Goal: Navigation & Orientation: Find specific page/section

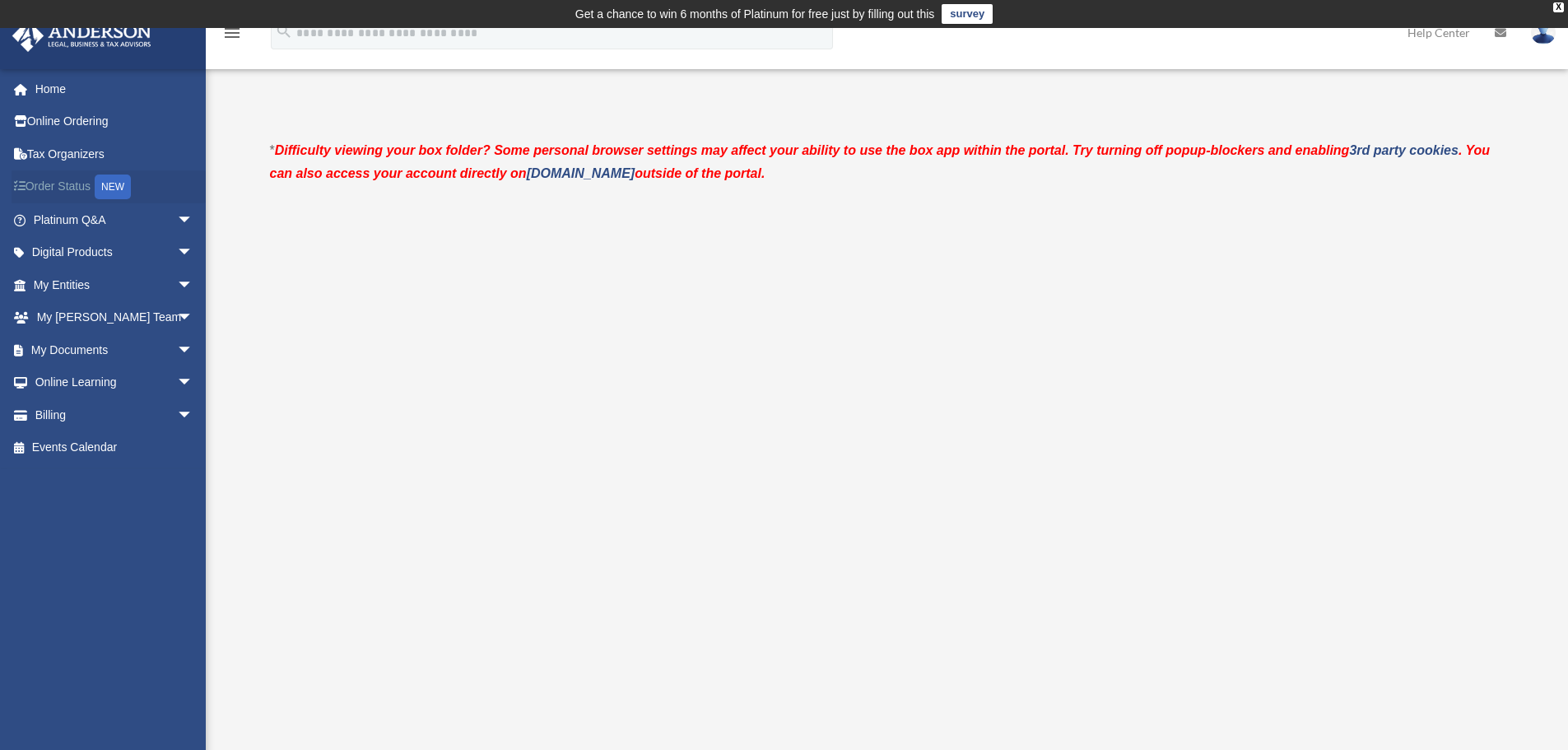
click at [104, 183] on div "NEW" at bounding box center [112, 186] width 37 height 25
click at [60, 340] on link "My Documents arrow_drop_down" at bounding box center [115, 350] width 206 height 33
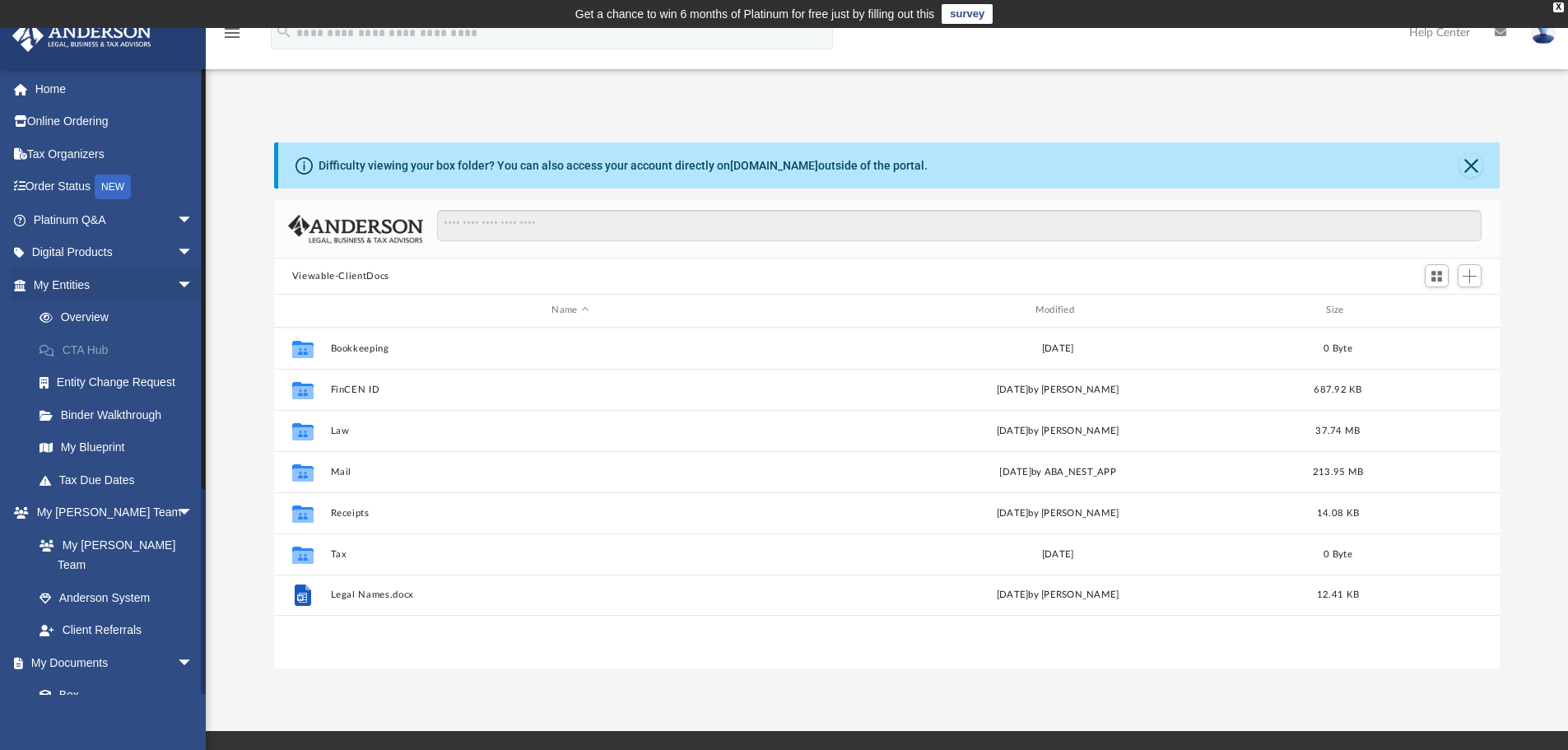
scroll to position [362, 1214]
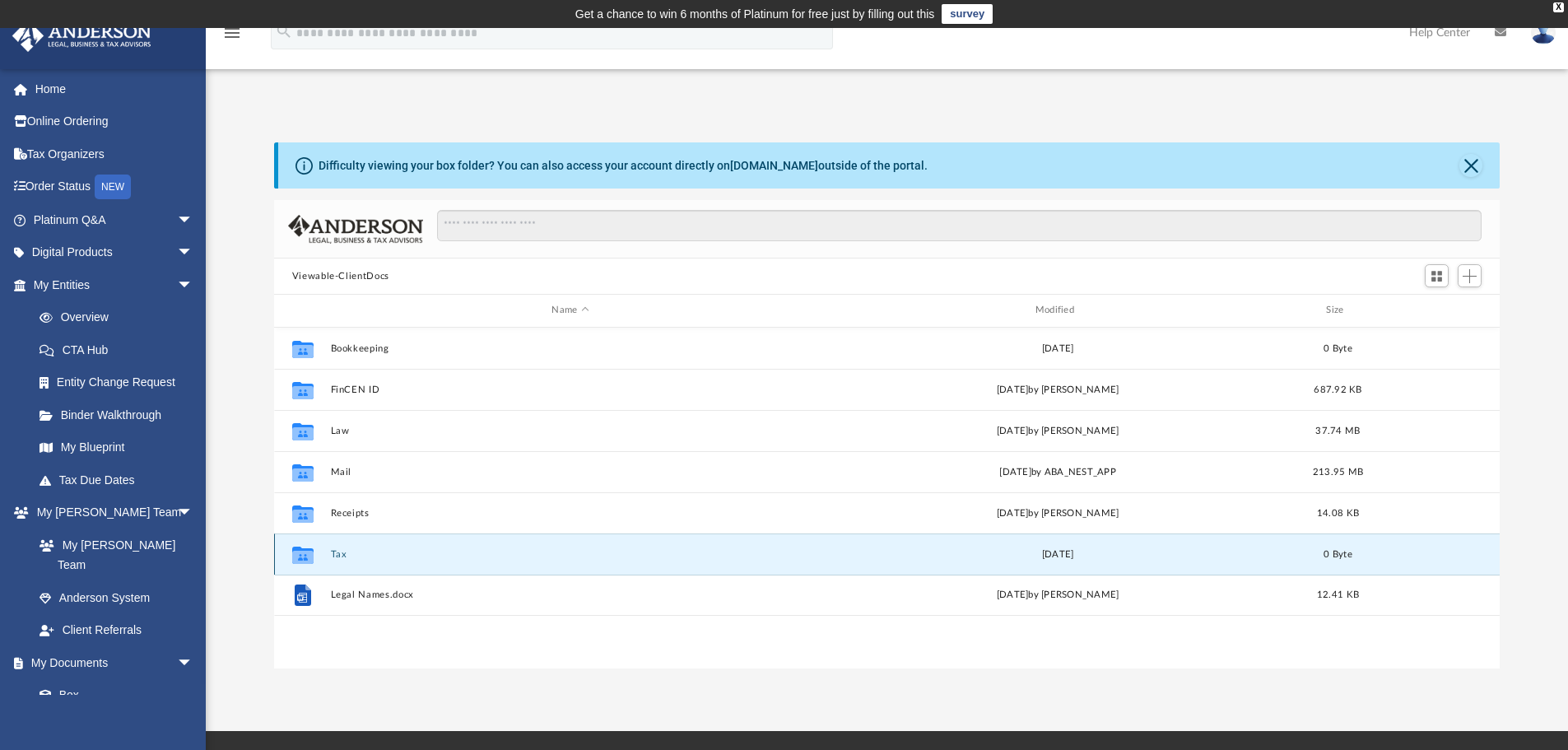
click at [340, 550] on button "Tax" at bounding box center [570, 555] width 480 height 11
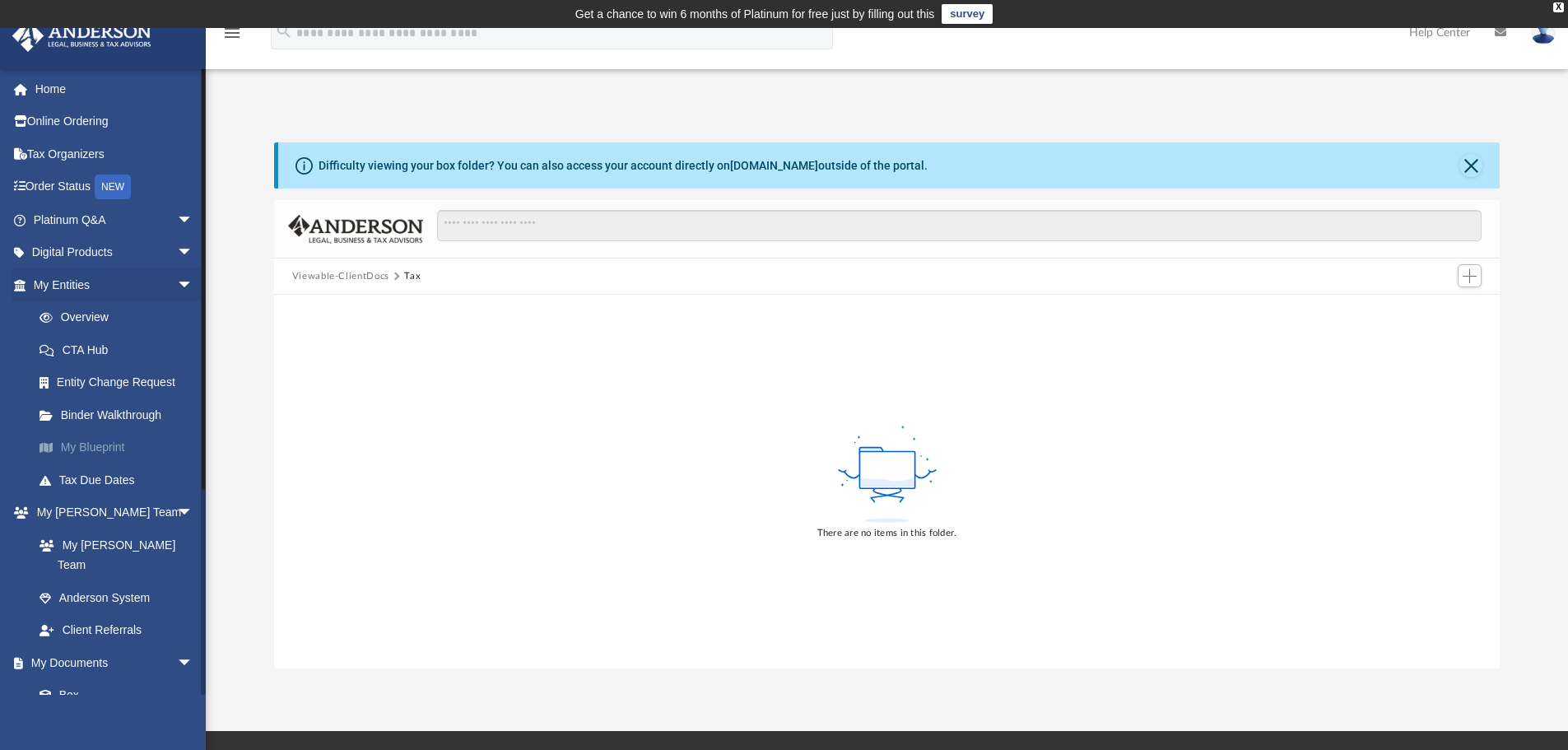
click at [113, 441] on link "My Blueprint" at bounding box center [121, 448] width 195 height 33
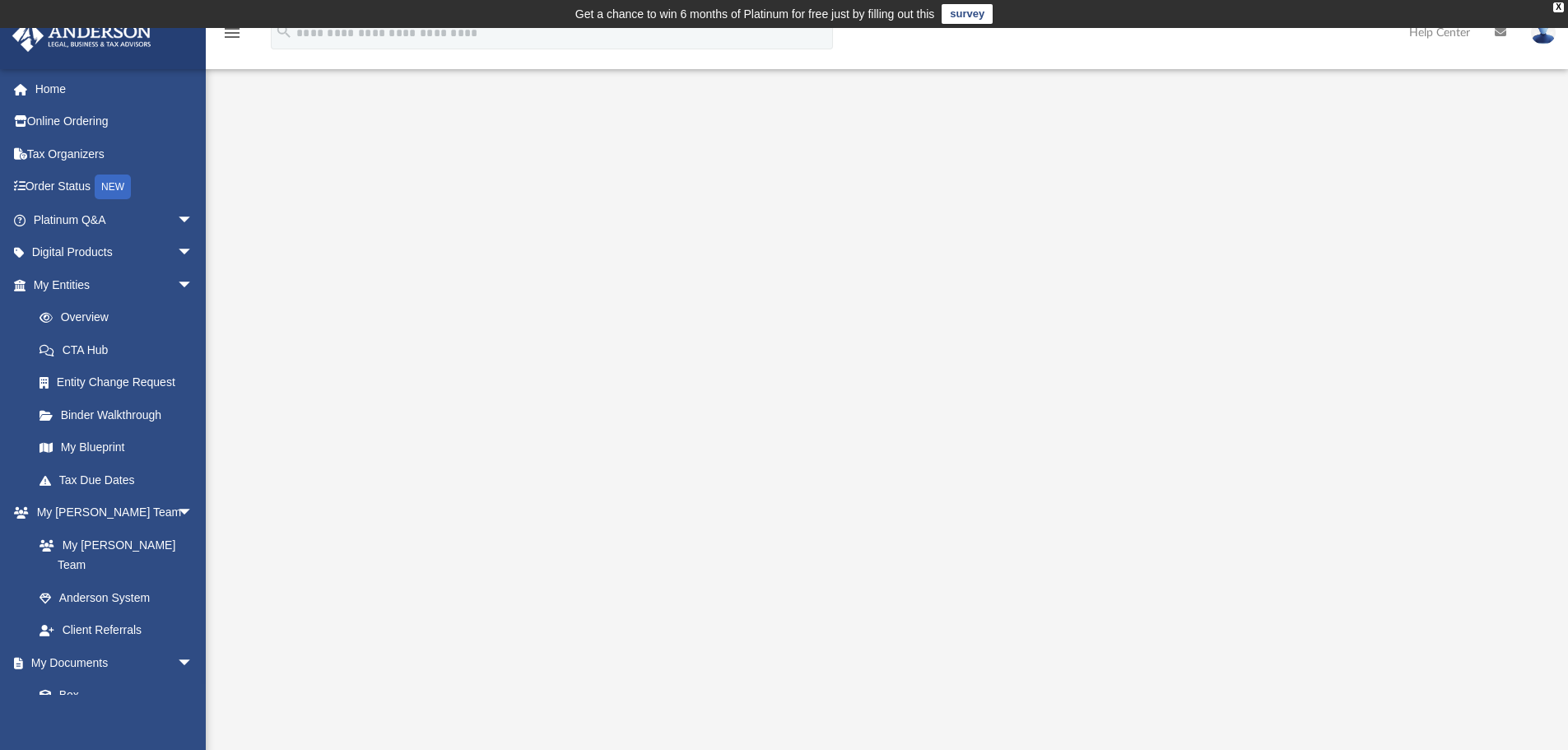
click at [1432, 292] on div at bounding box center [888, 471] width 1227 height 658
click at [1407, 199] on div at bounding box center [888, 471] width 1227 height 658
click at [87, 287] on link "My Entities arrow_drop_down" at bounding box center [115, 285] width 206 height 33
click at [86, 313] on link "Overview" at bounding box center [121, 318] width 195 height 33
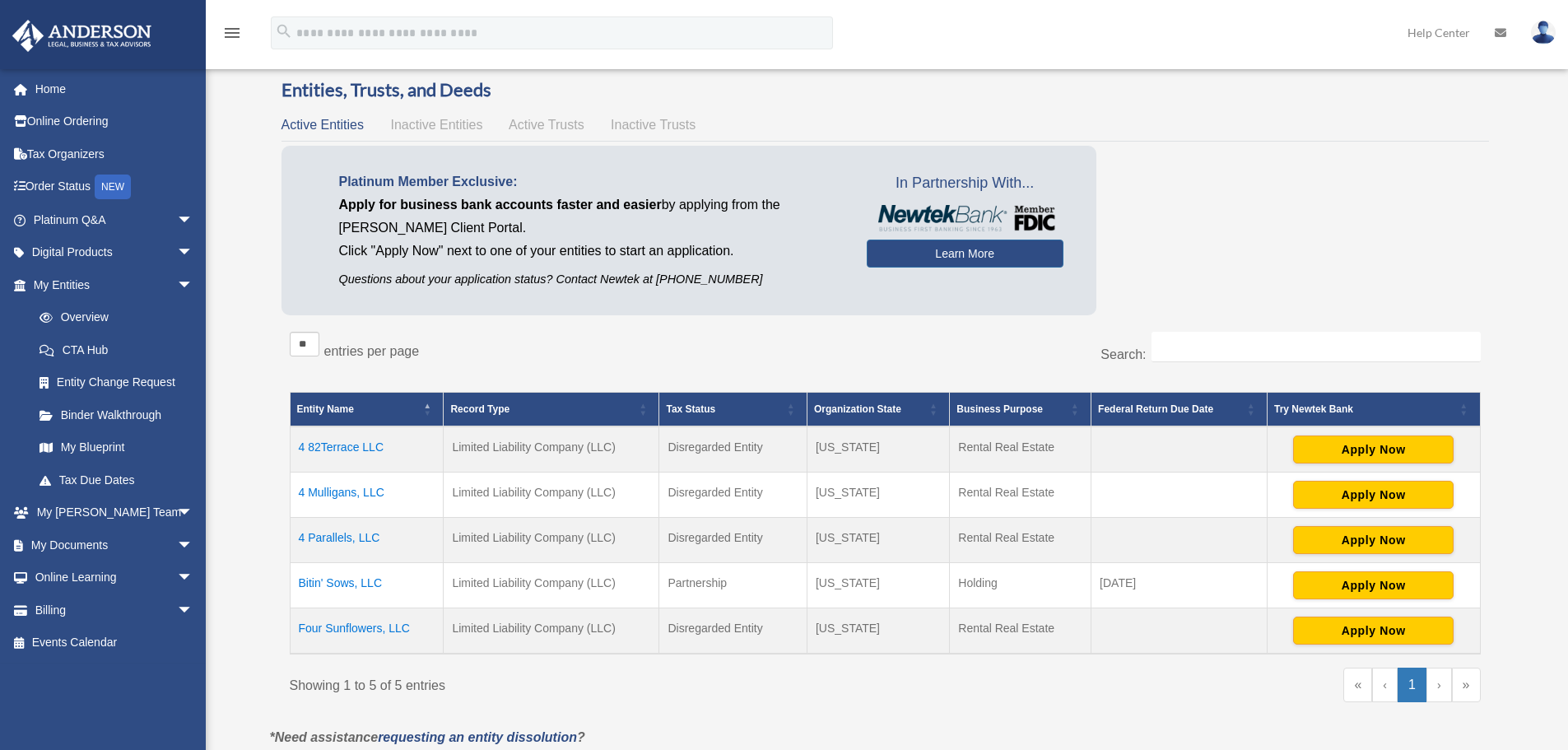
scroll to position [165, 0]
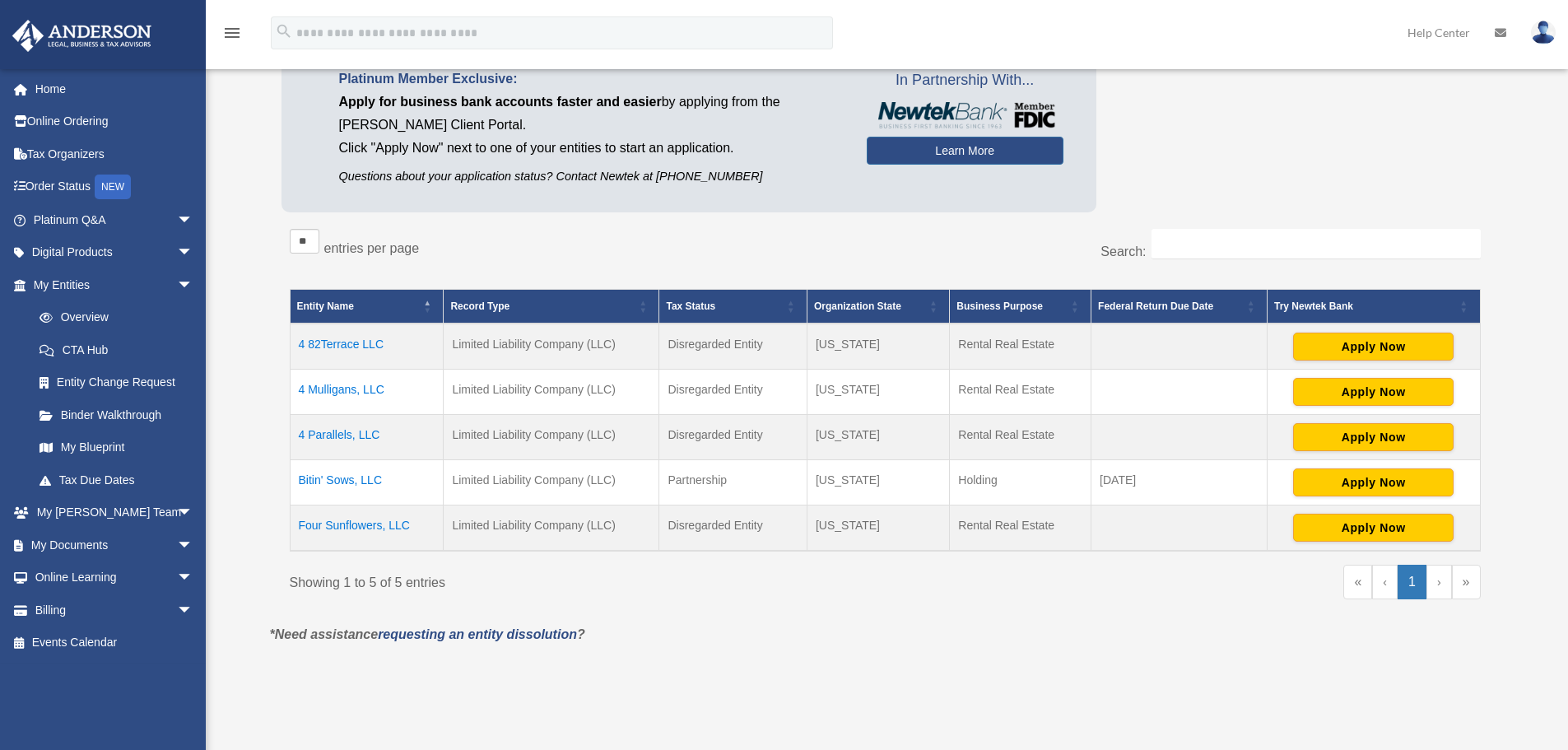
click at [340, 341] on td "4 82Terrace LLC" at bounding box center [366, 347] width 154 height 46
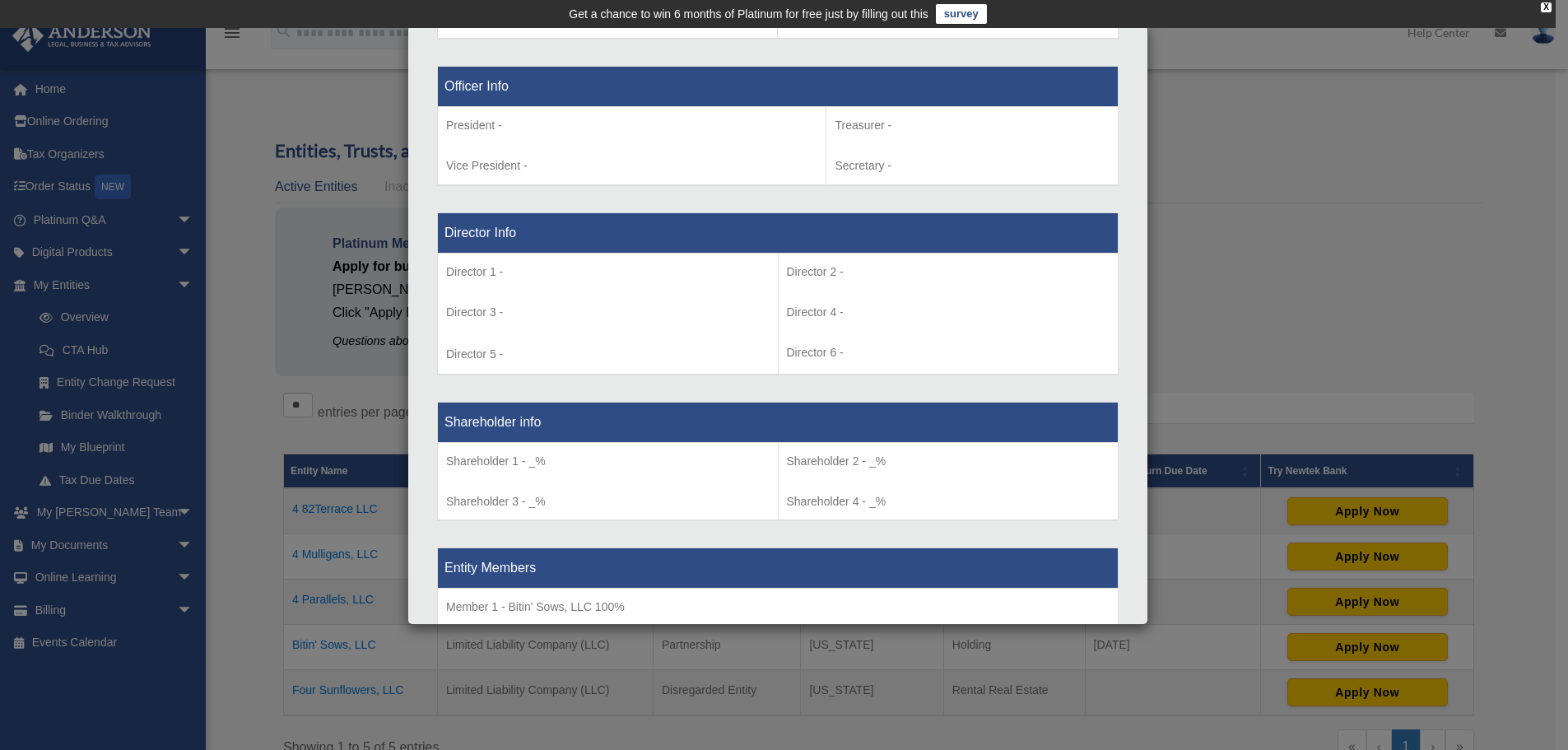
scroll to position [0, 0]
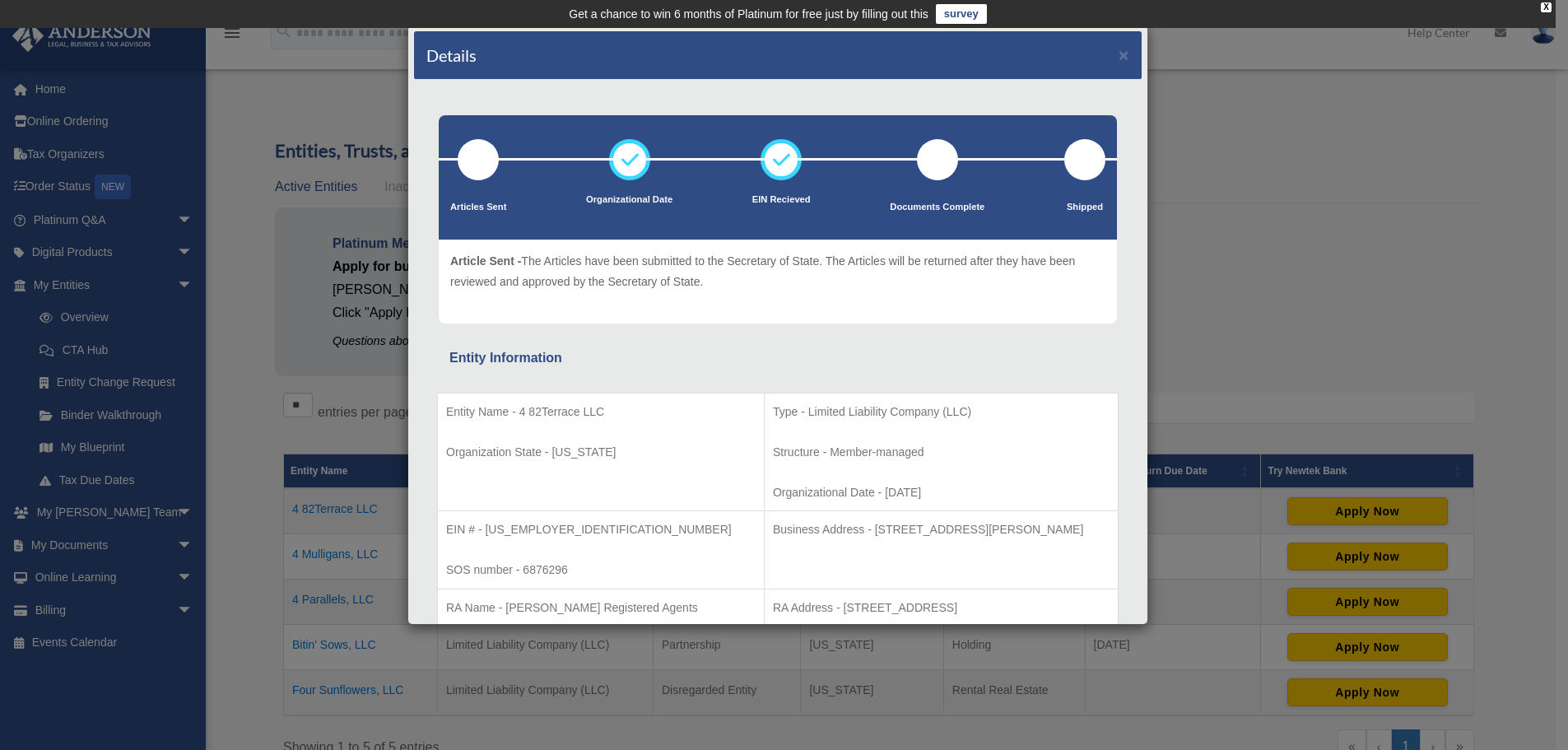
click at [482, 166] on div at bounding box center [478, 160] width 41 height 41
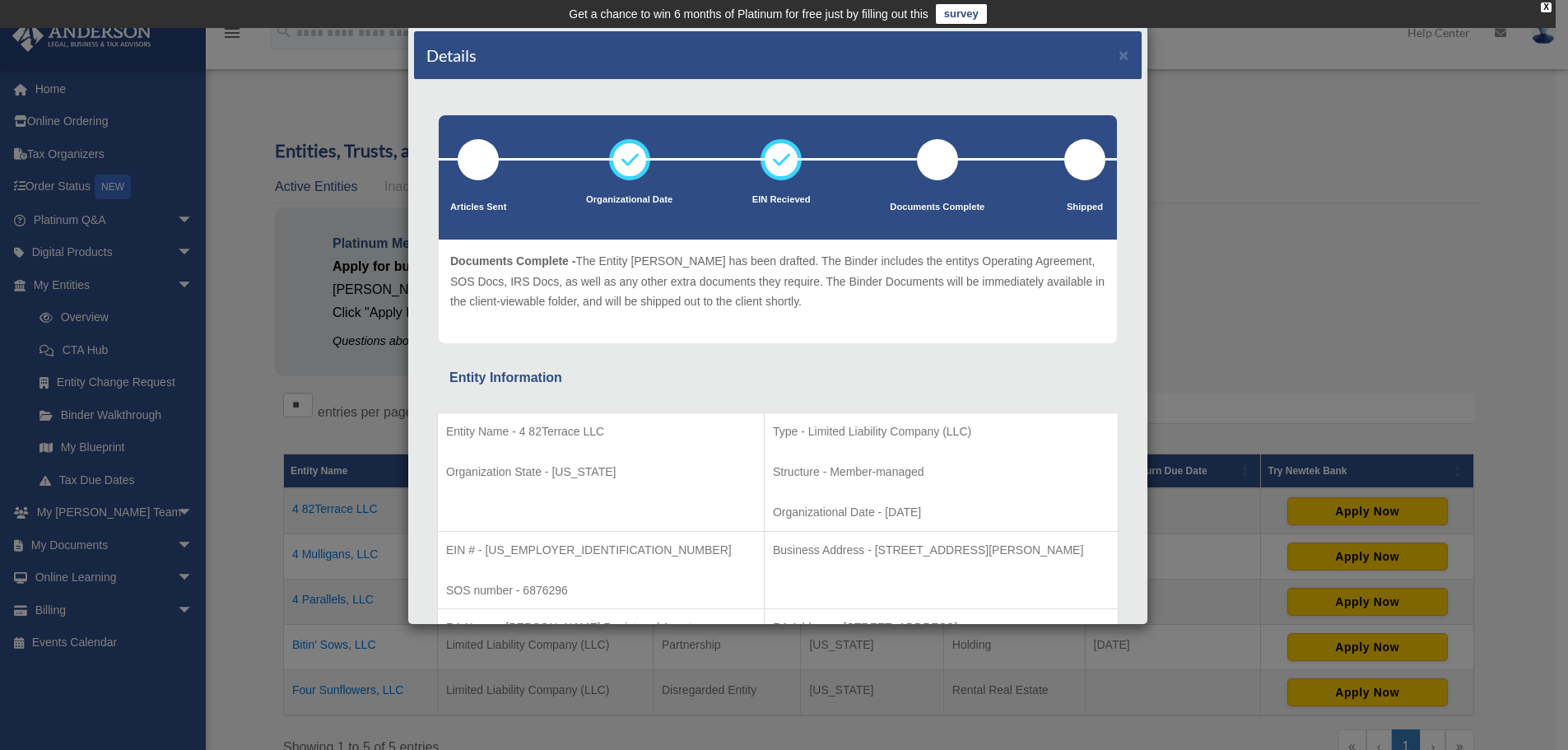
click at [918, 157] on div "Articles Sent Organizational Date EIN Recieved Documents Complete Shipped" at bounding box center [778, 178] width 679 height 124
click at [1115, 59] on div "Details ×" at bounding box center [778, 55] width 728 height 48
click at [1119, 55] on button "×" at bounding box center [1124, 54] width 11 height 17
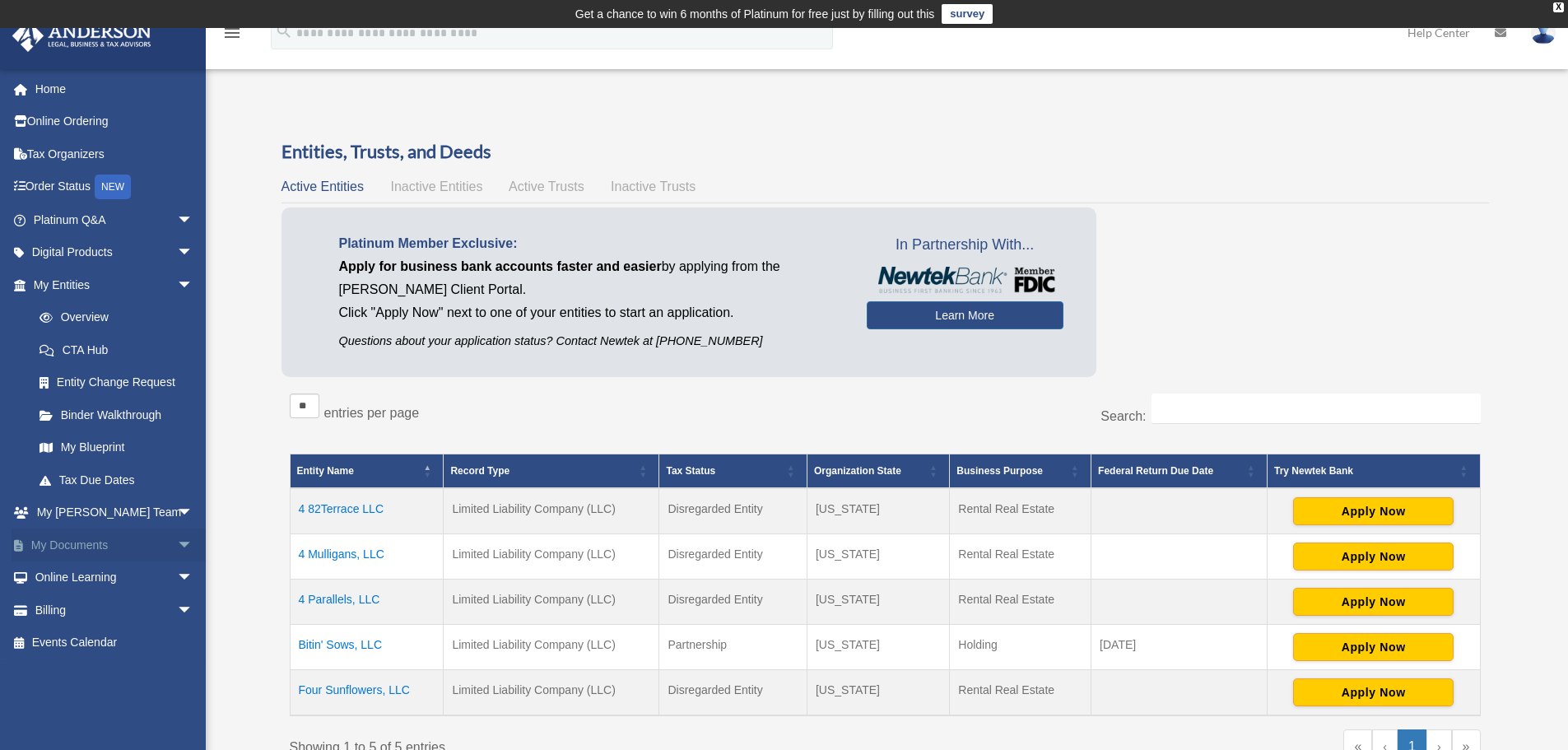
click at [67, 540] on link "My Documents arrow_drop_down" at bounding box center [115, 544] width 206 height 33
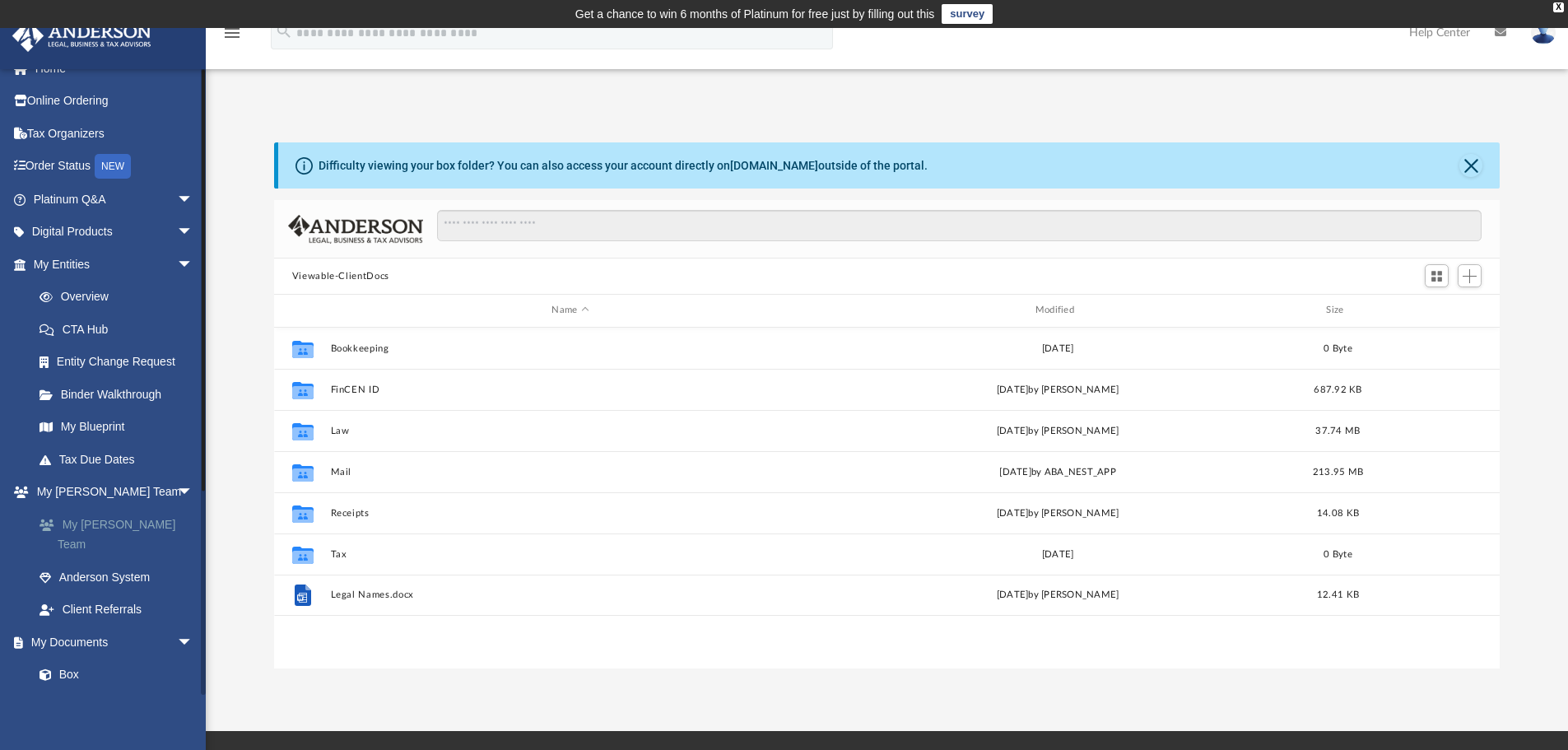
scroll to position [82, 0]
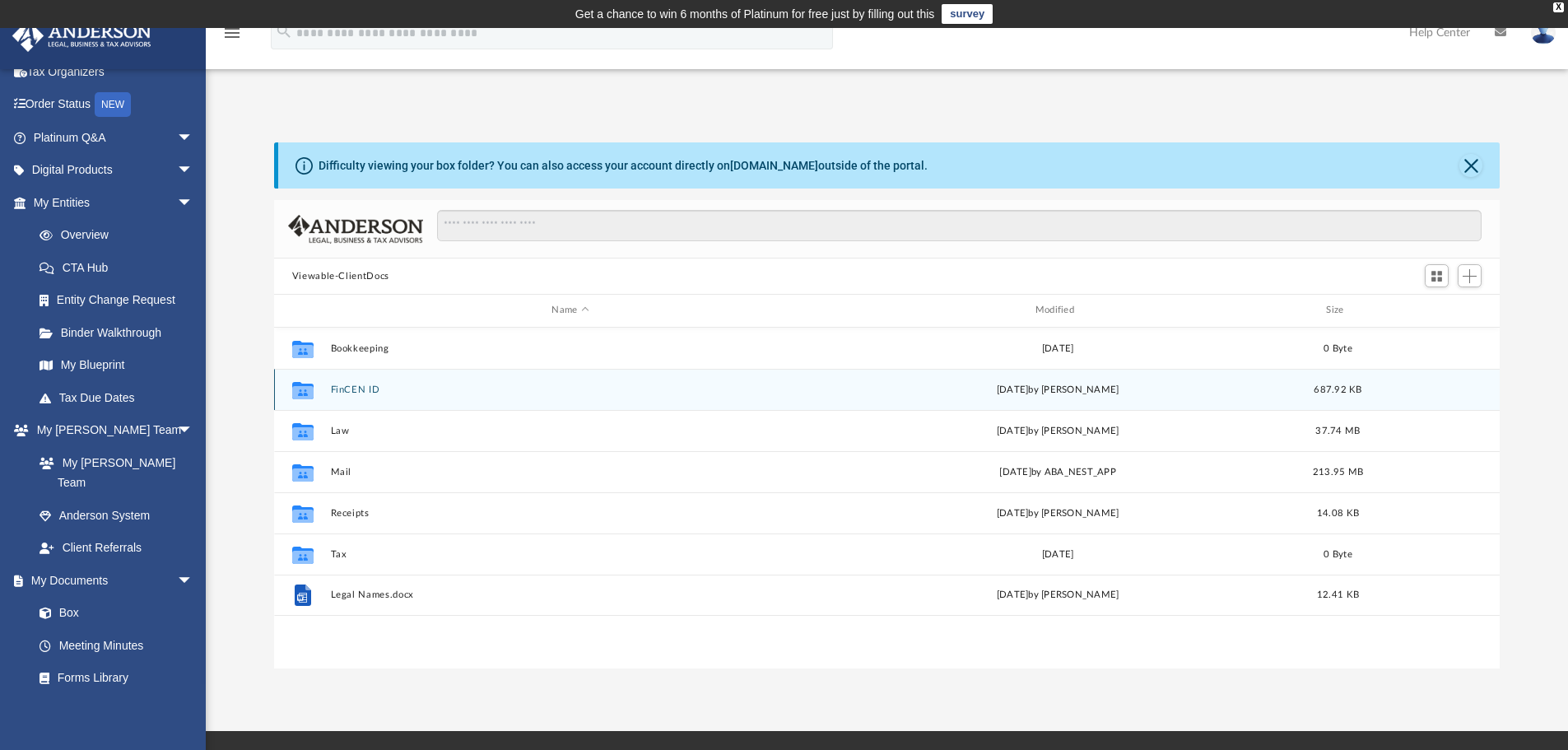
click at [304, 387] on icon "grid" at bounding box center [302, 392] width 21 height 14
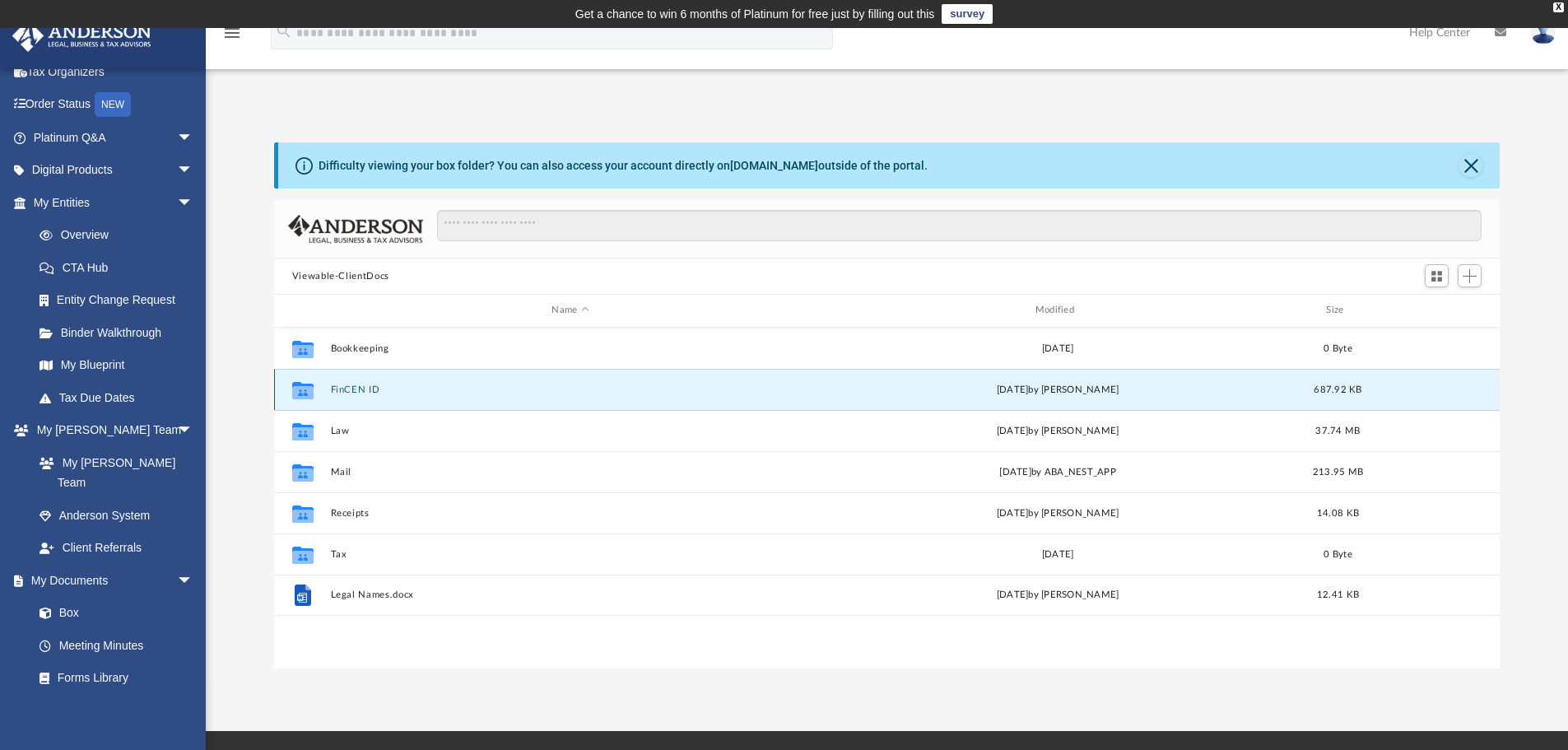
click at [302, 391] on icon "grid" at bounding box center [302, 392] width 21 height 14
click at [1563, 7] on div "X" at bounding box center [1559, 8] width 11 height 10
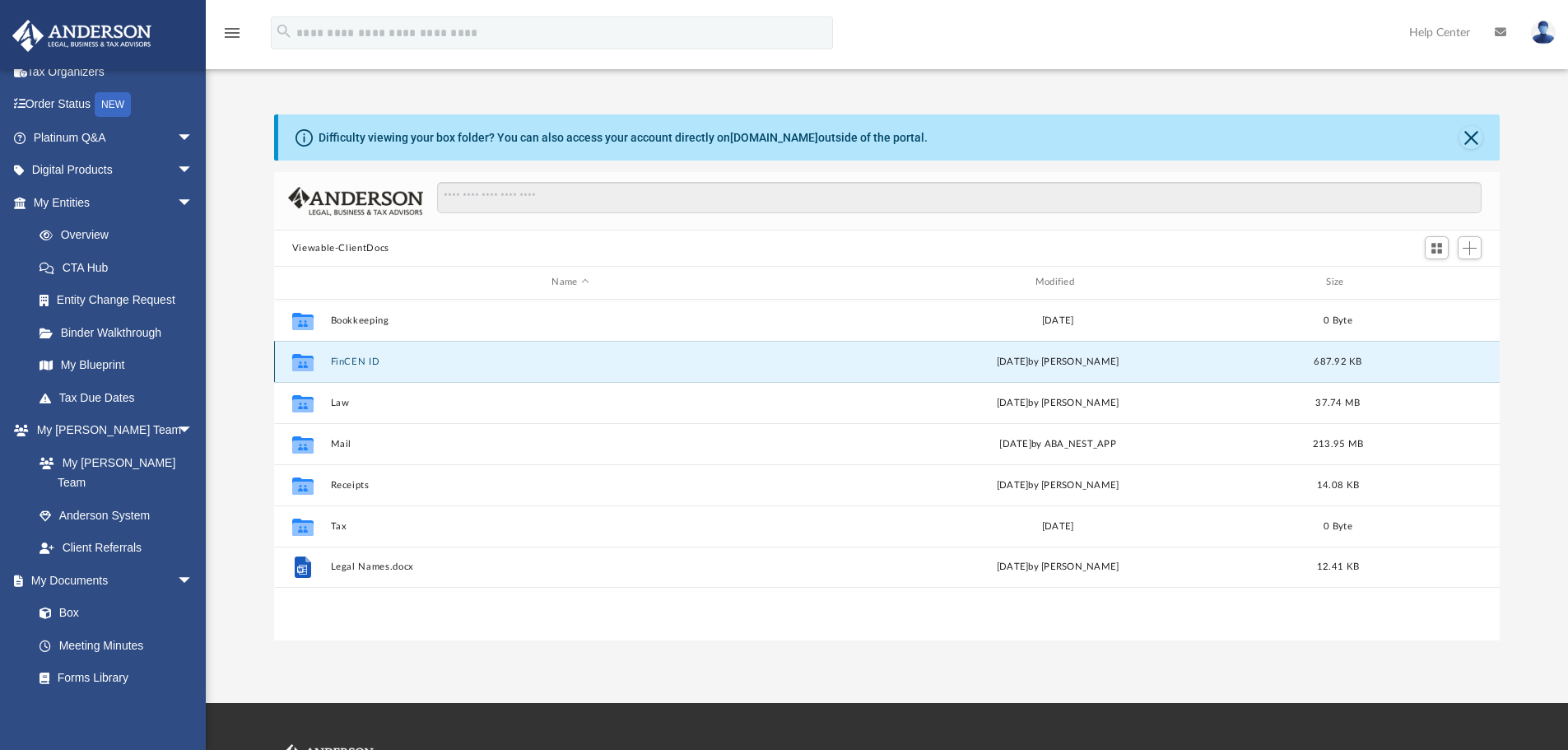
click at [346, 361] on button "FinCEN ID" at bounding box center [570, 362] width 480 height 11
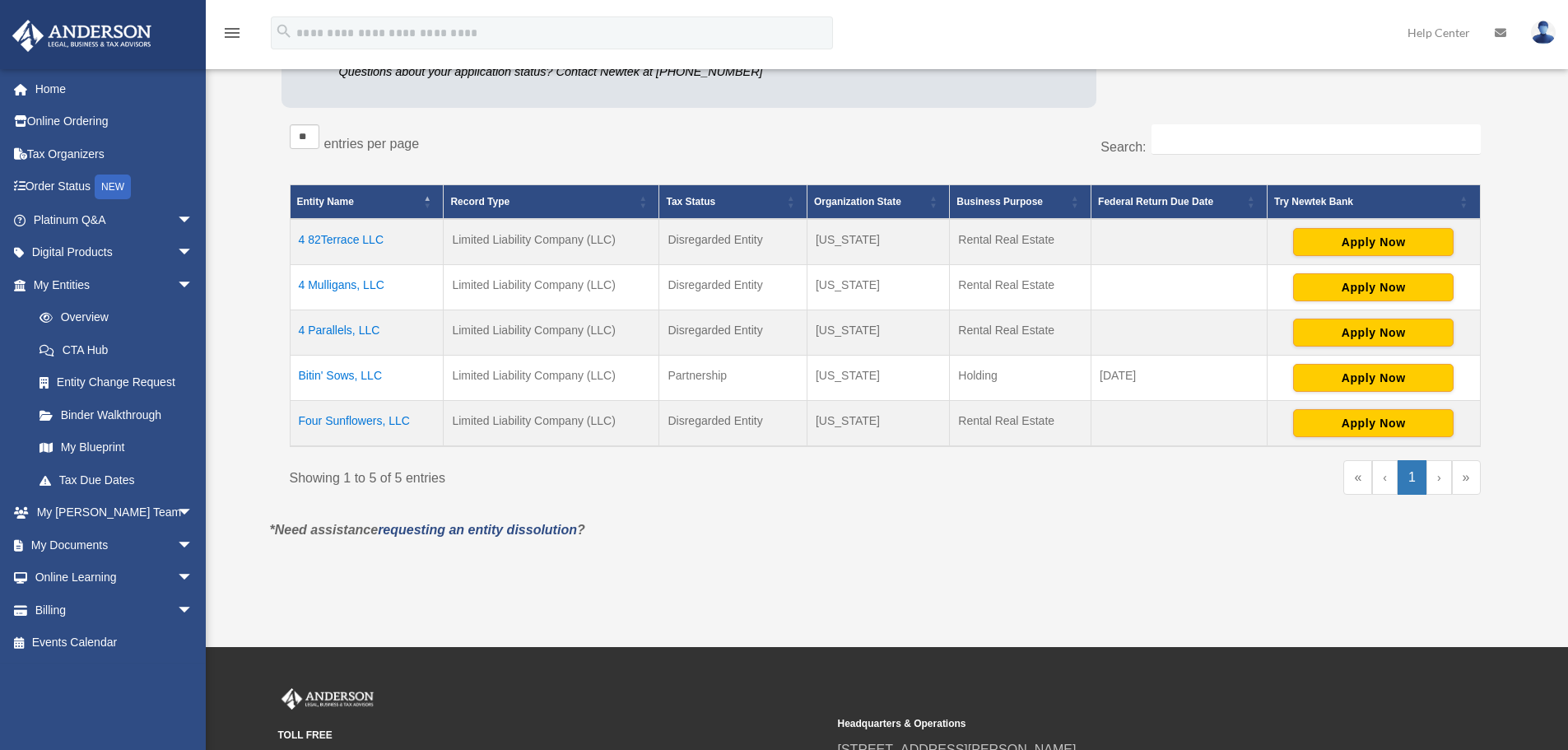
scroll to position [247, 0]
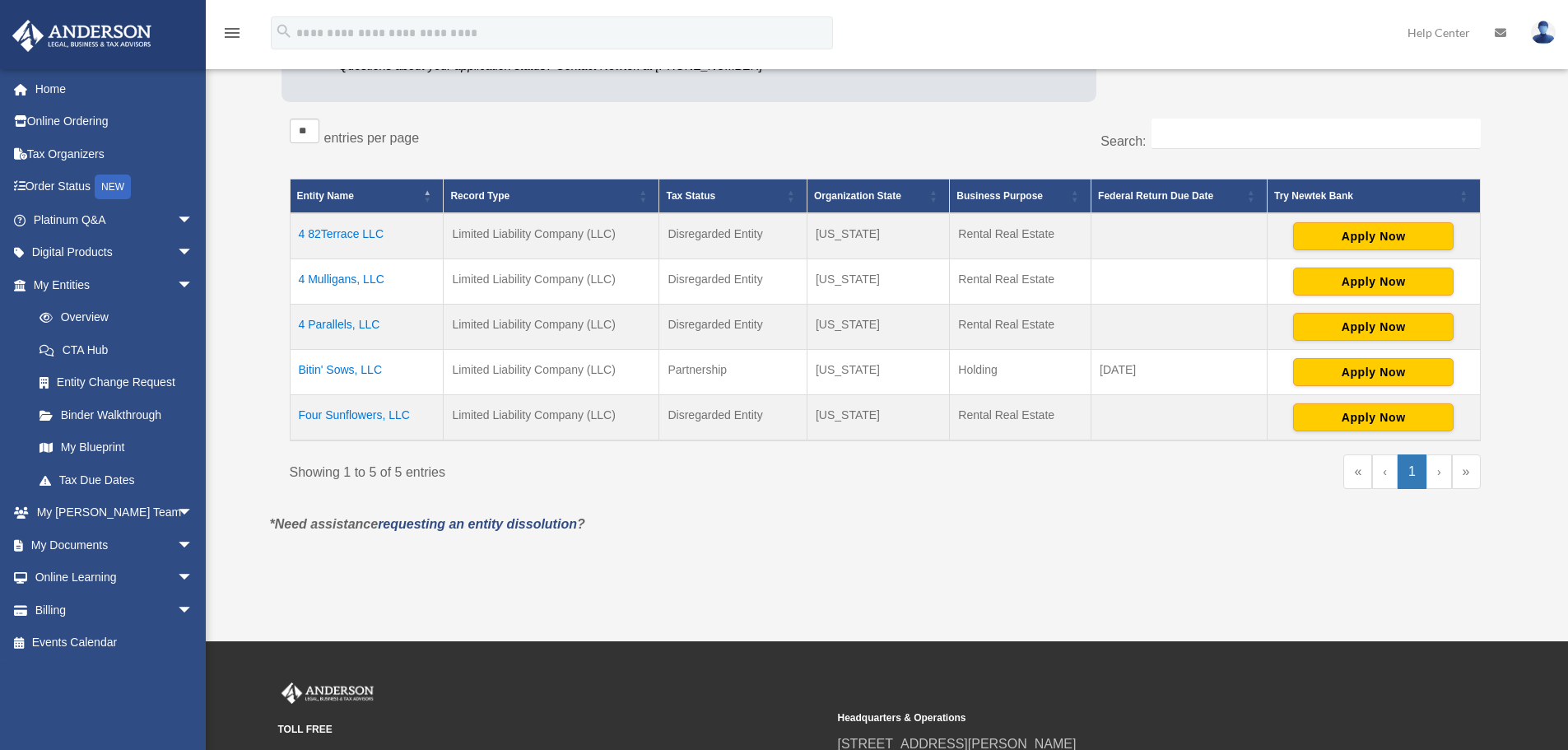
click at [332, 228] on td "4 82Terrace LLC" at bounding box center [366, 236] width 154 height 46
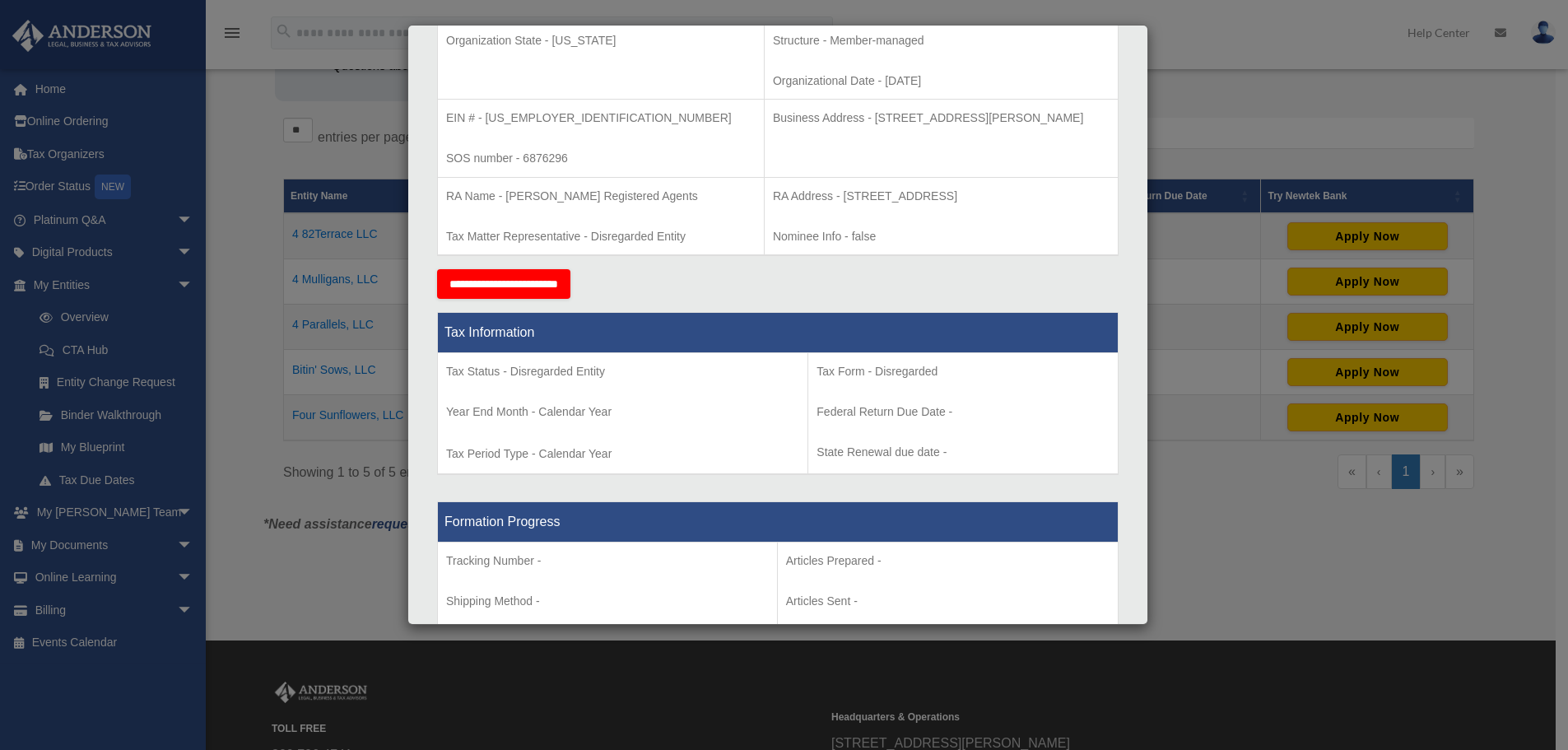
scroll to position [0, 0]
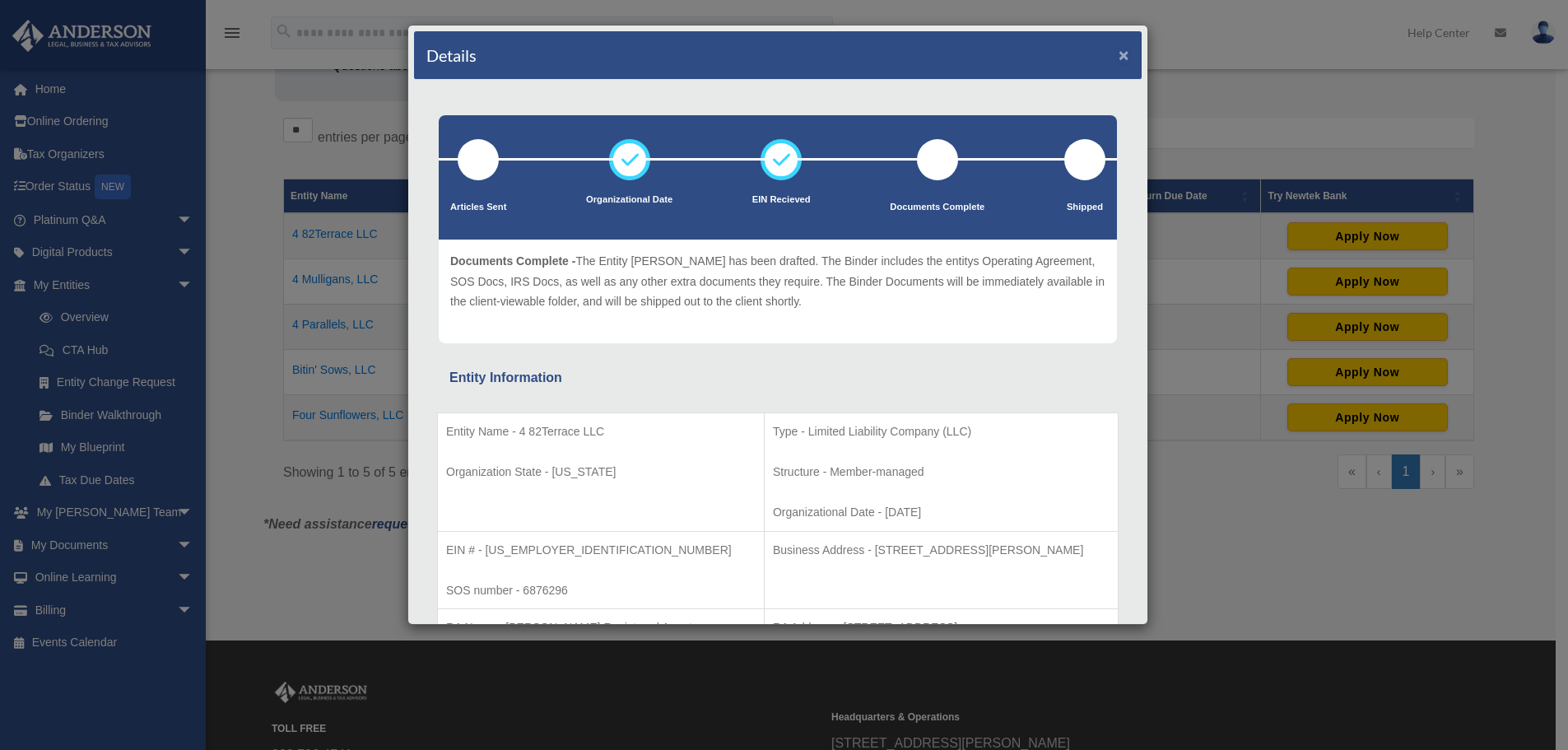
click at [1119, 54] on button "×" at bounding box center [1124, 54] width 11 height 17
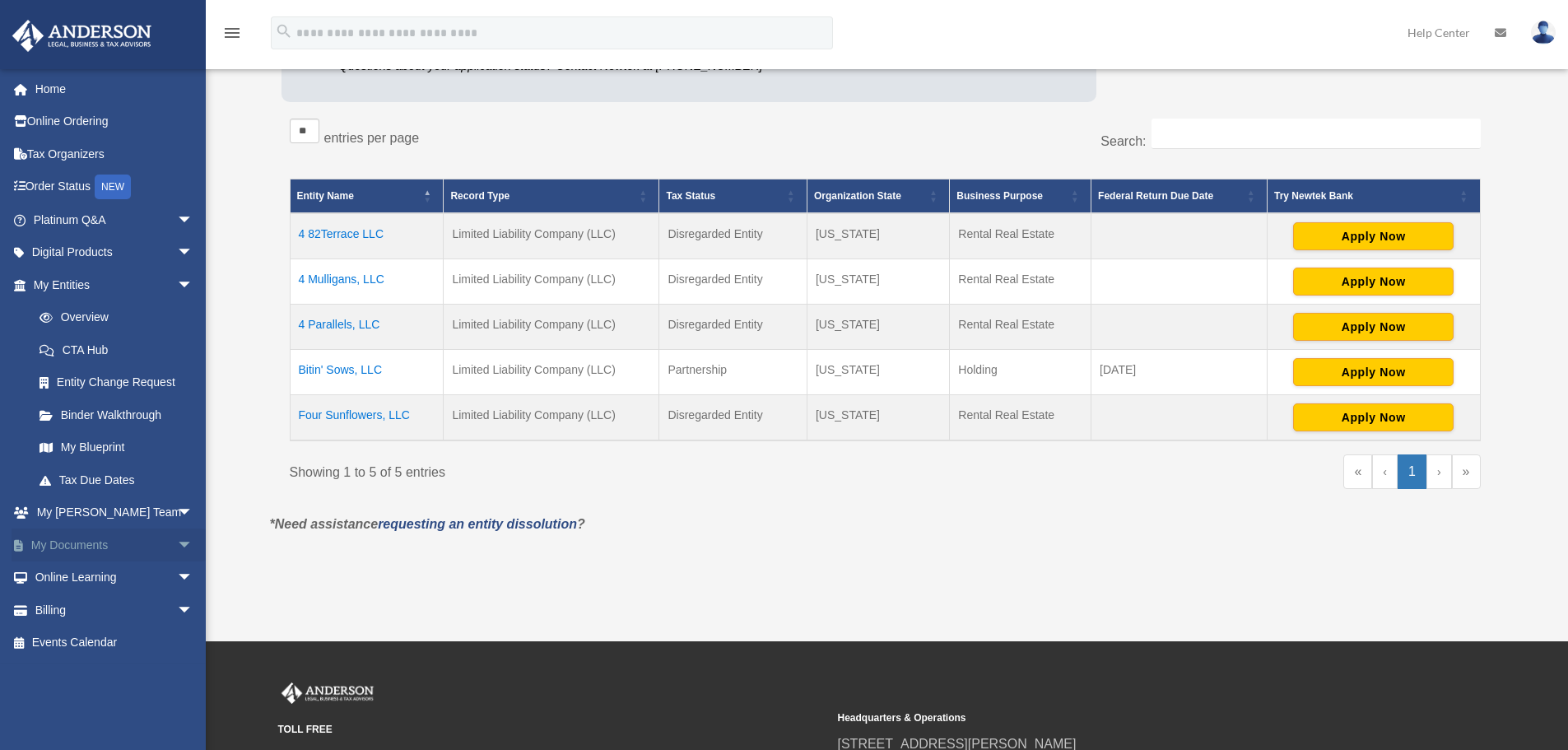
click at [177, 542] on span "arrow_drop_down" at bounding box center [193, 545] width 33 height 34
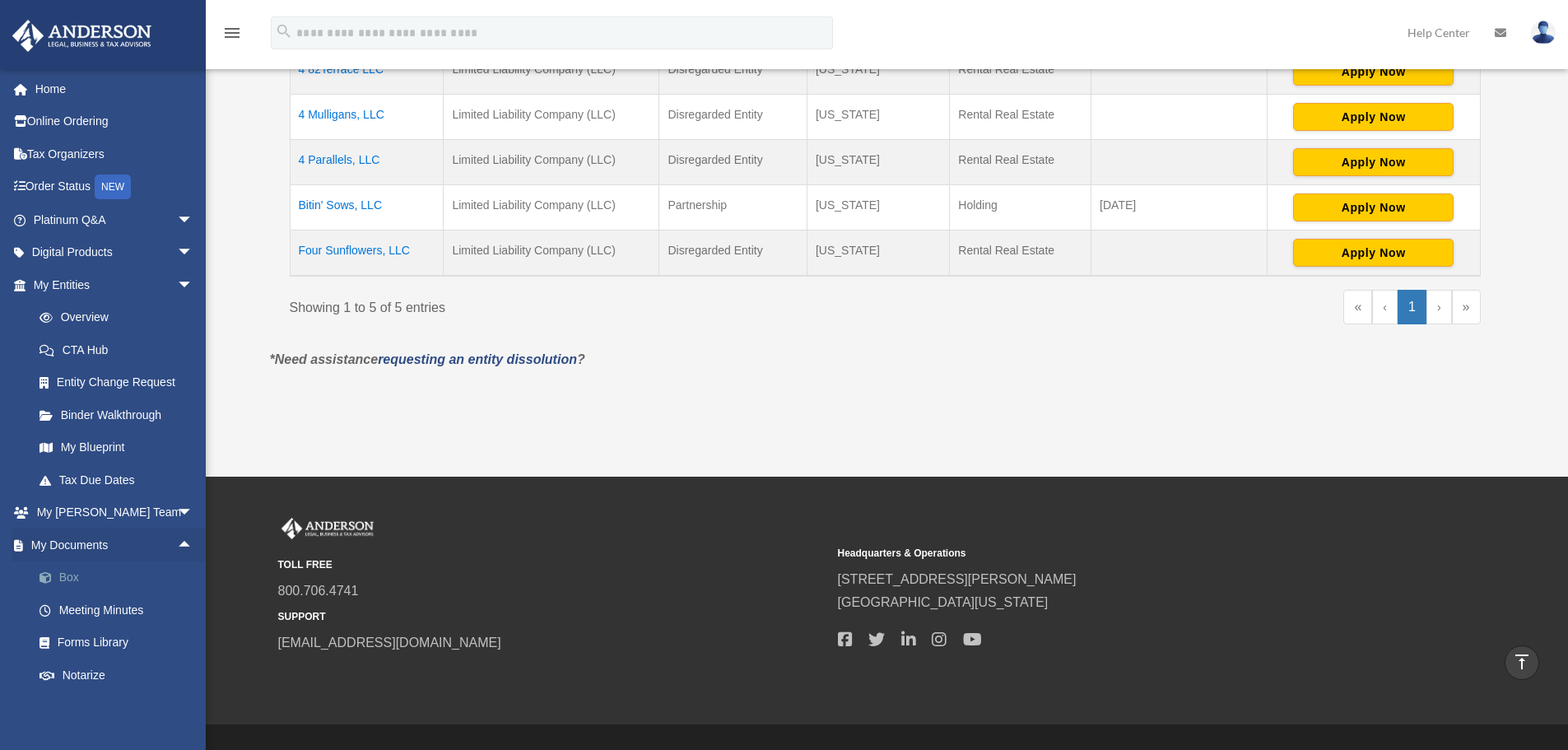
click at [70, 571] on link "Box" at bounding box center [121, 578] width 195 height 33
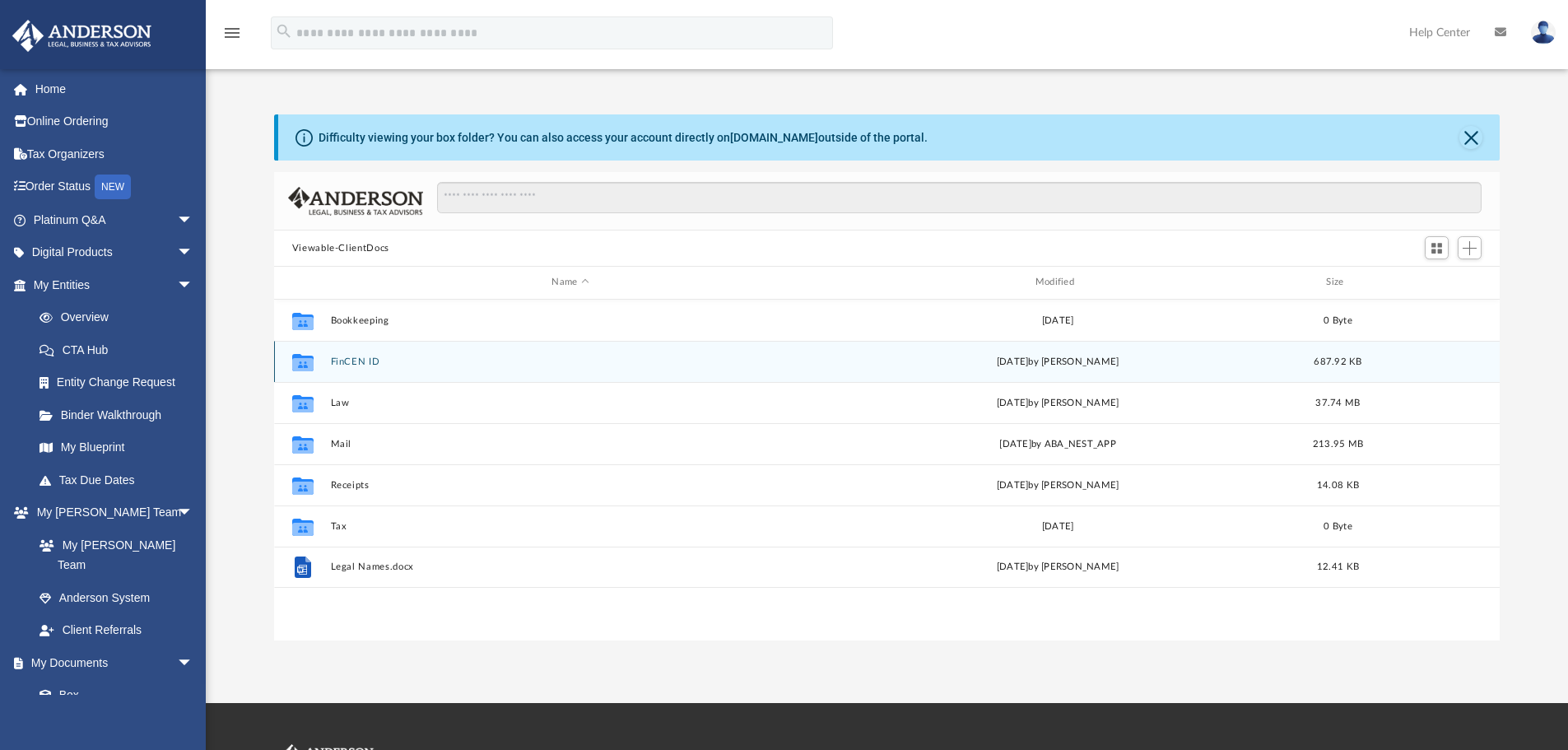
scroll to position [362, 1214]
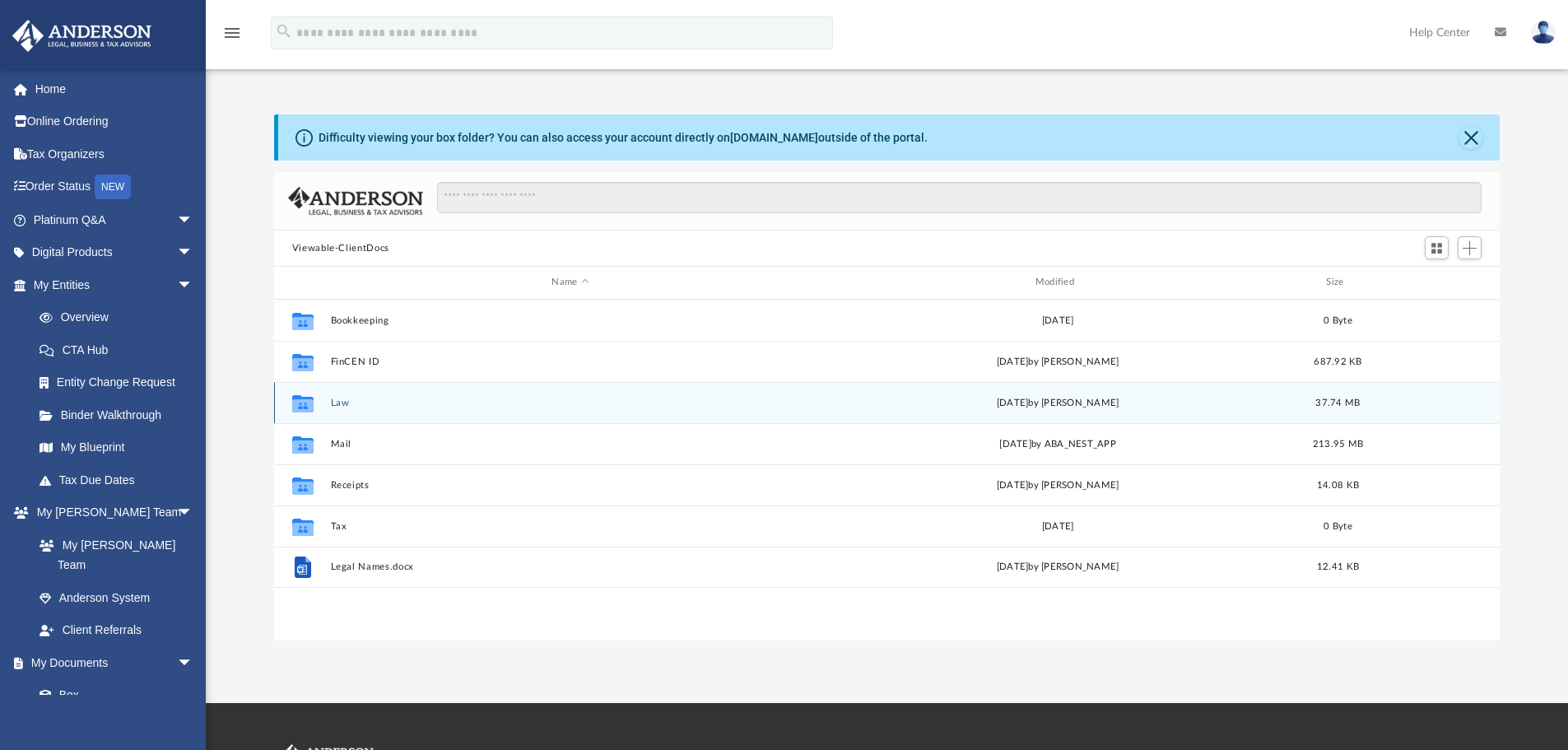
click at [295, 397] on icon "grid" at bounding box center [302, 403] width 21 height 17
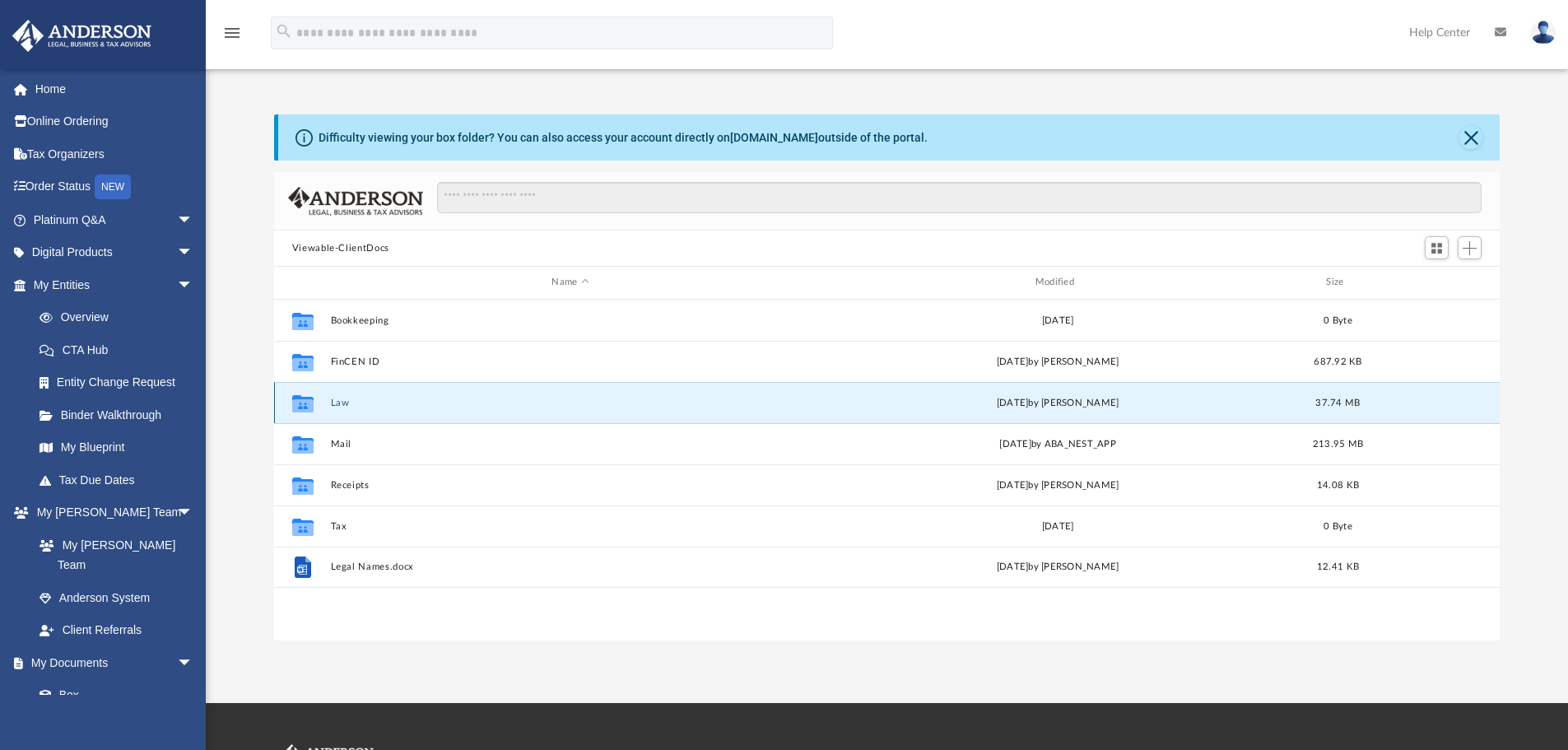
click at [307, 404] on icon "grid" at bounding box center [302, 405] width 21 height 14
click at [343, 404] on button "Law" at bounding box center [570, 403] width 480 height 11
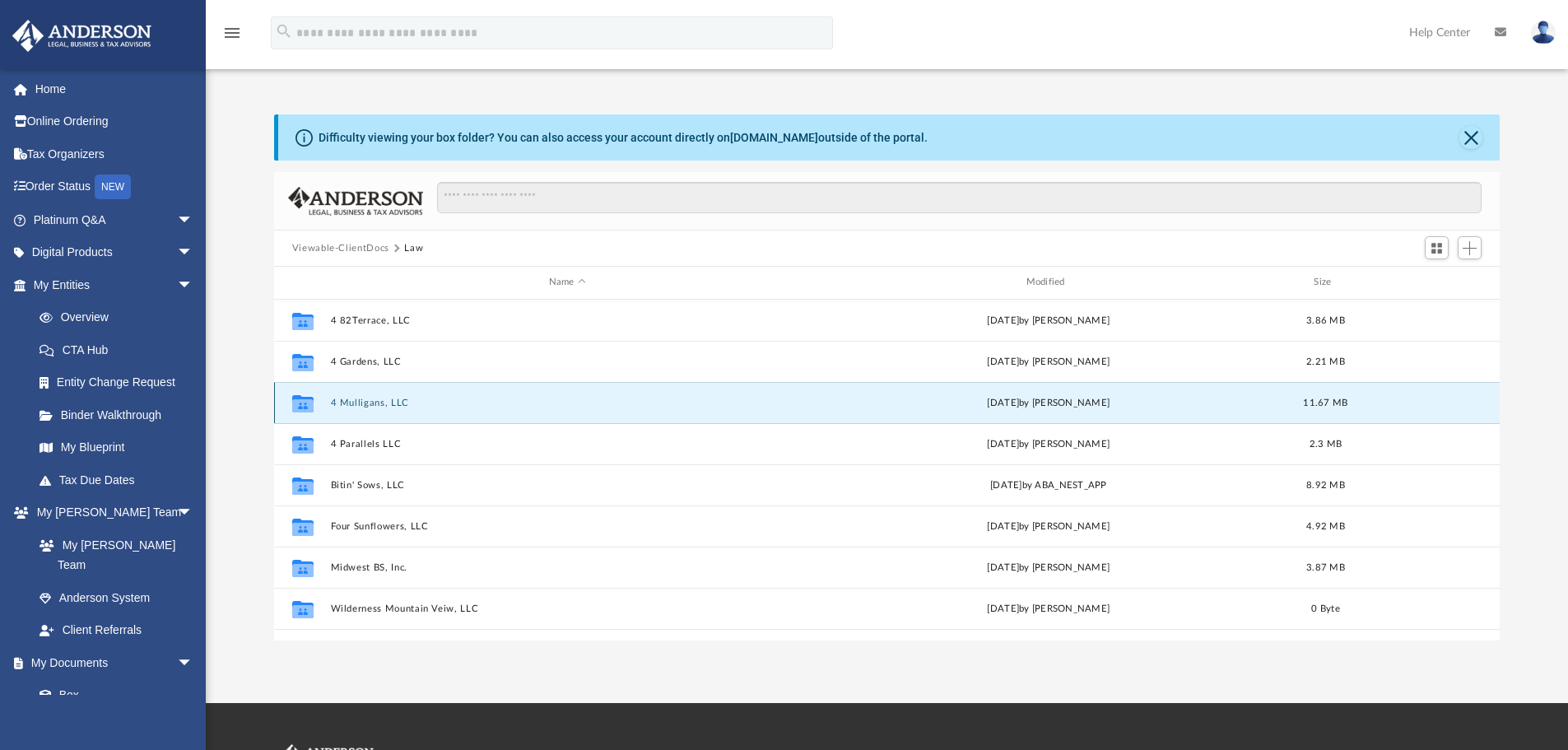
click at [343, 404] on button "4 Mulligans, LLC" at bounding box center [567, 403] width 474 height 11
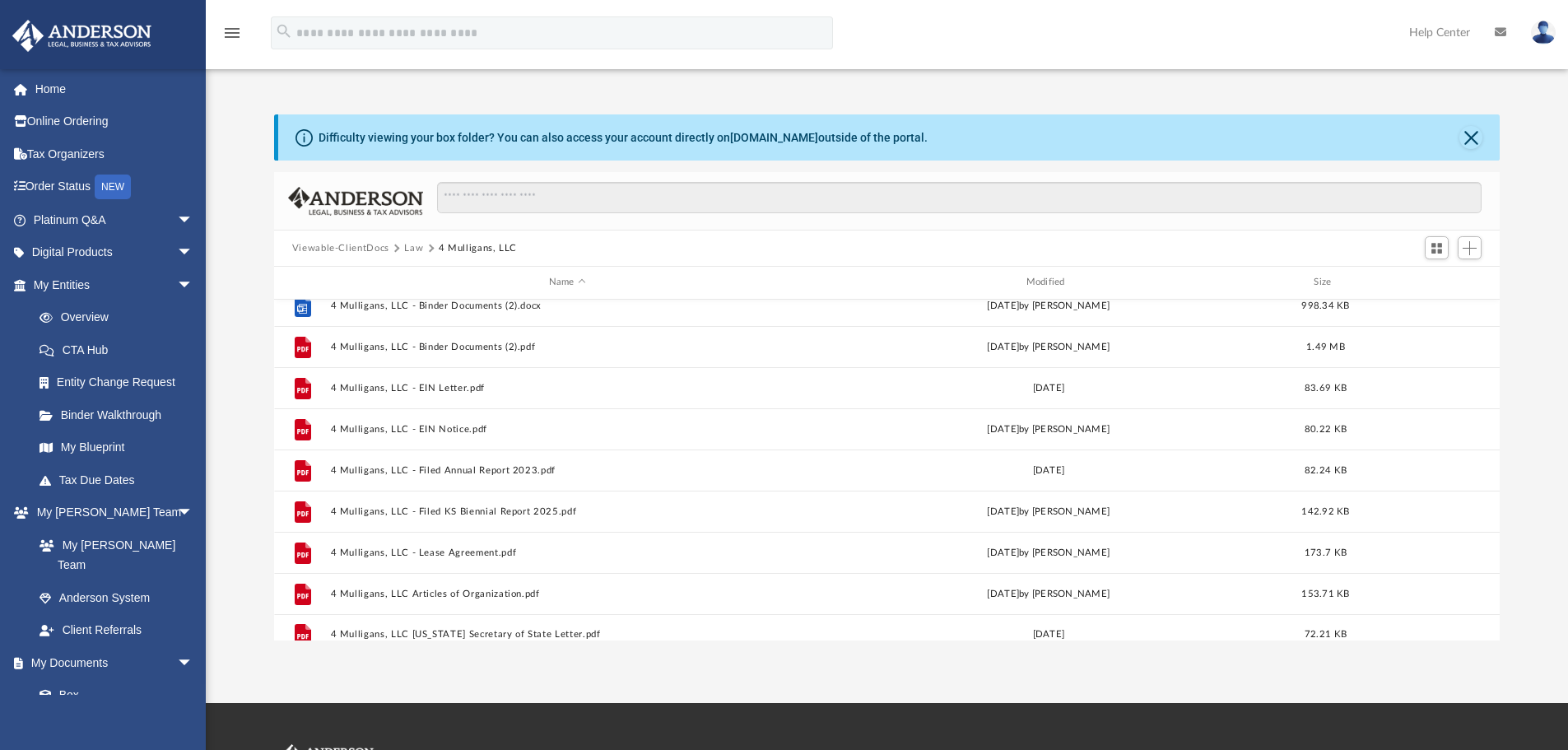
scroll to position [0, 0]
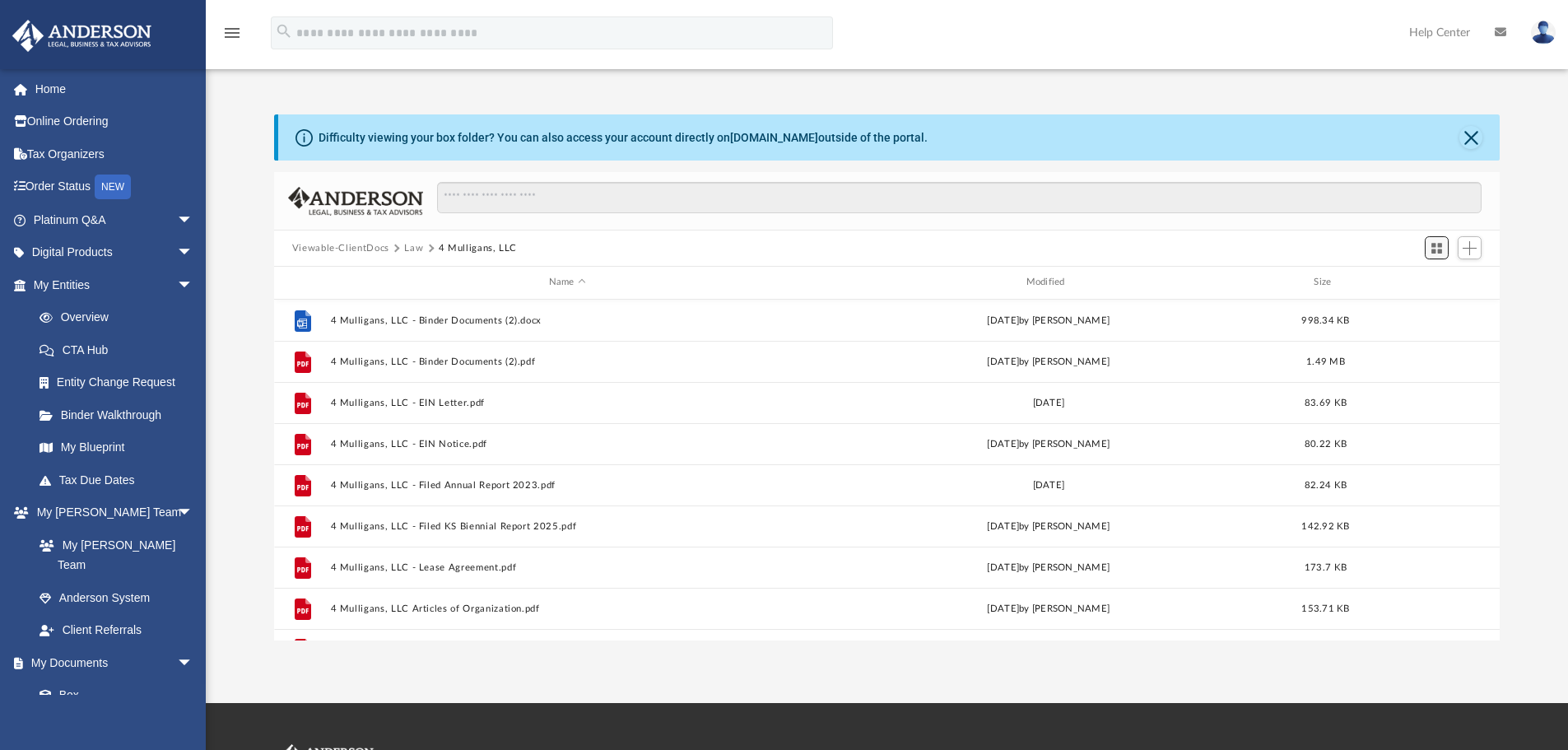
click at [1439, 245] on span "Switch to Grid View" at bounding box center [1437, 248] width 14 height 14
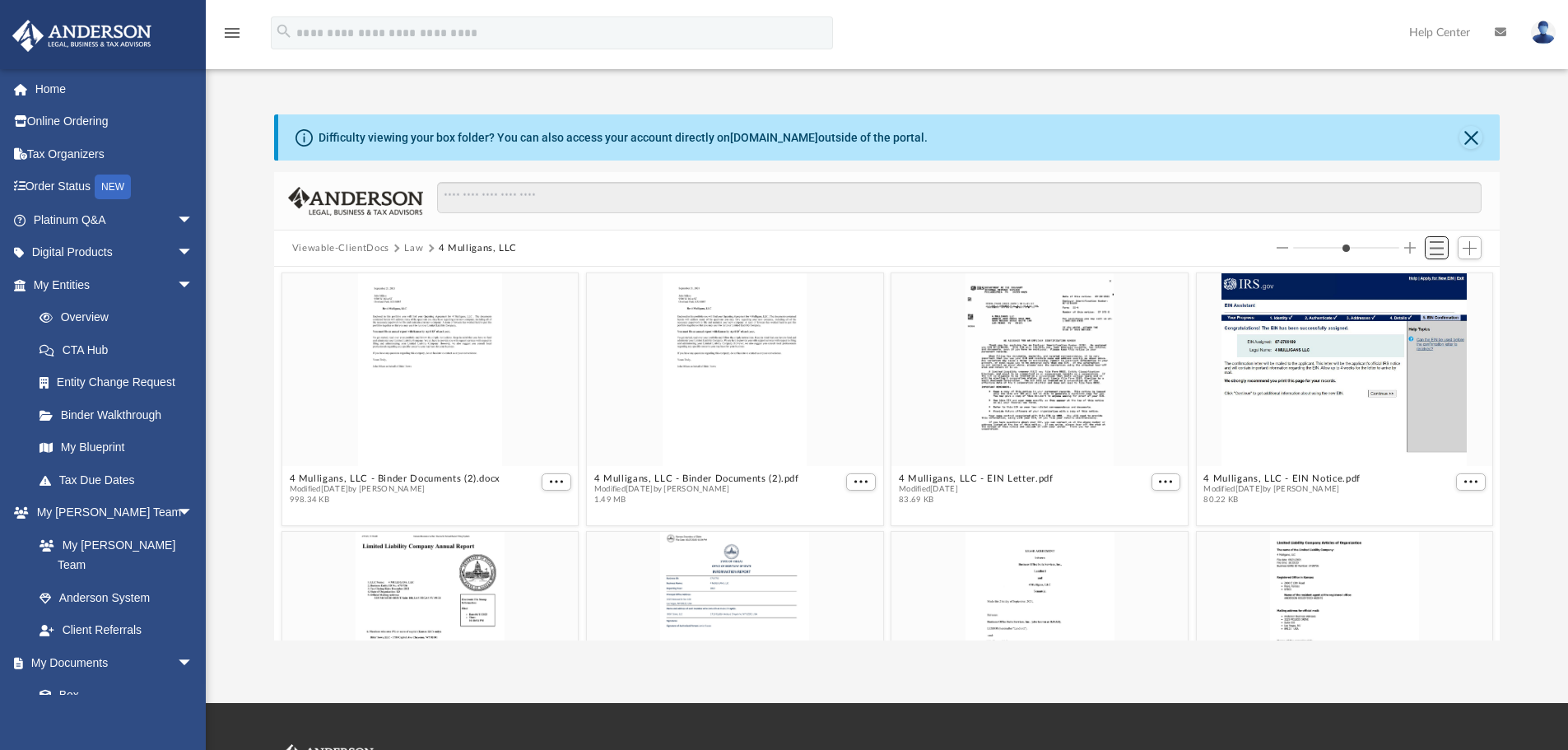
scroll to position [362, 1214]
click at [1439, 245] on span "Switch to List View" at bounding box center [1437, 248] width 14 height 14
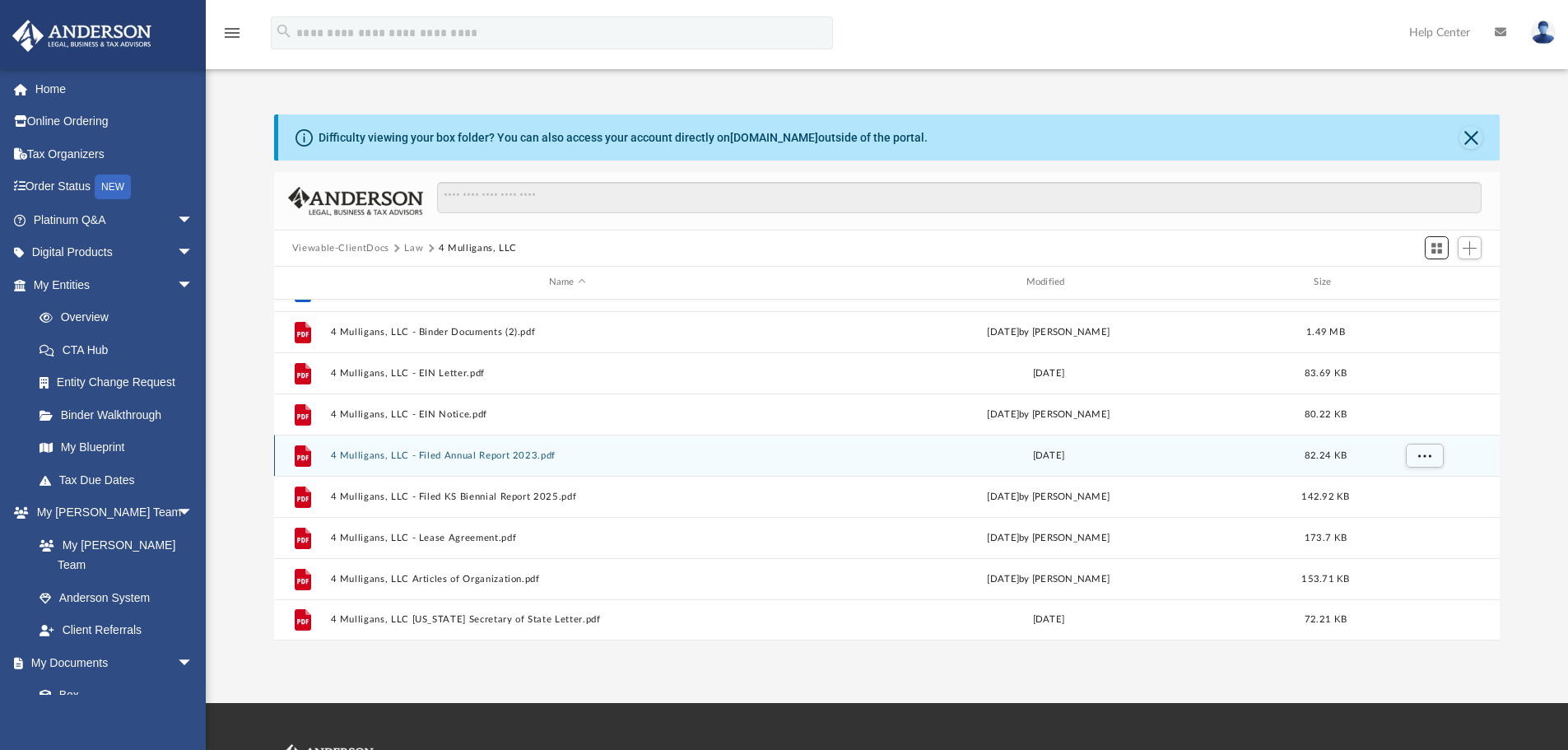
scroll to position [0, 0]
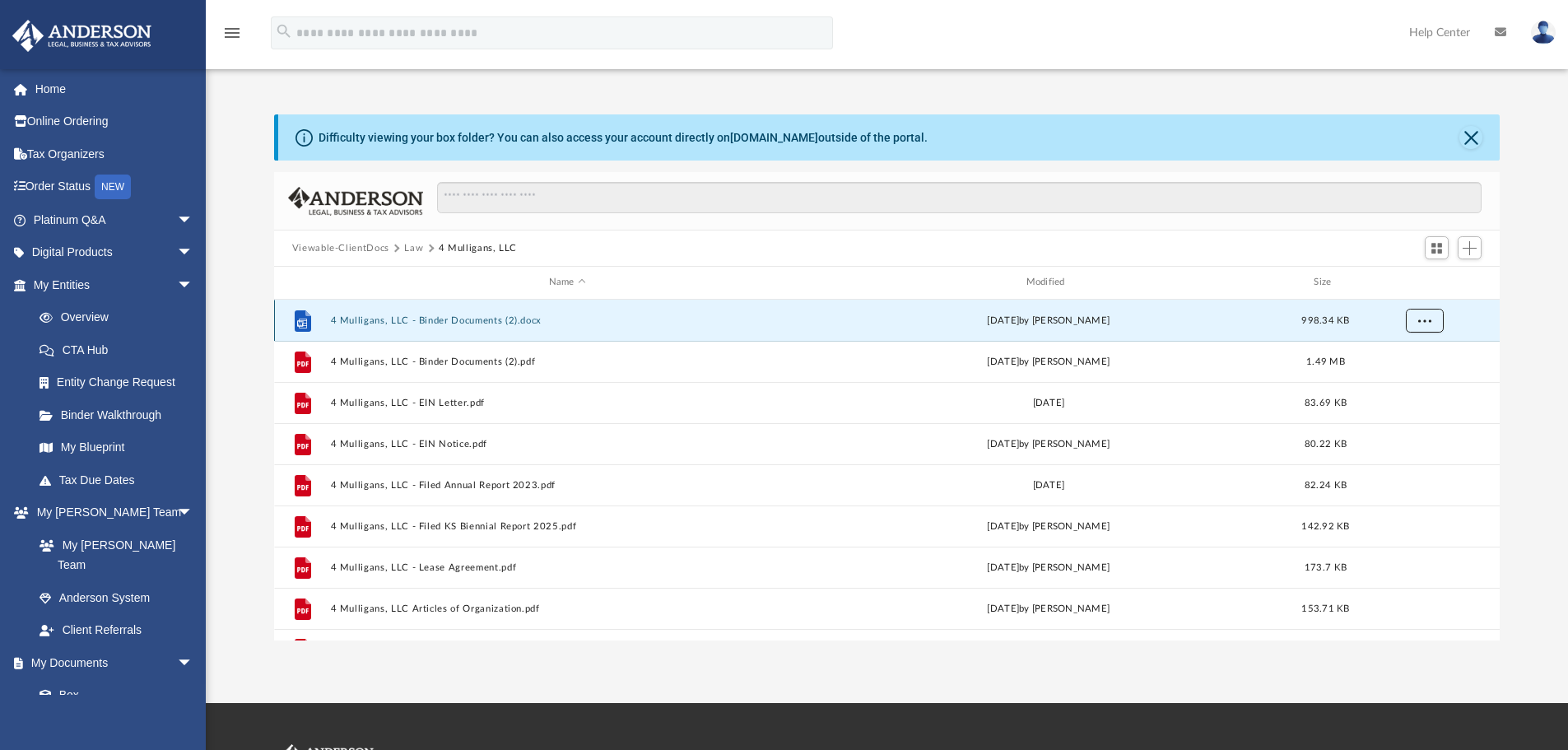
click at [1435, 319] on button "More options" at bounding box center [1424, 320] width 38 height 25
click at [409, 247] on button "Law" at bounding box center [414, 248] width 19 height 14
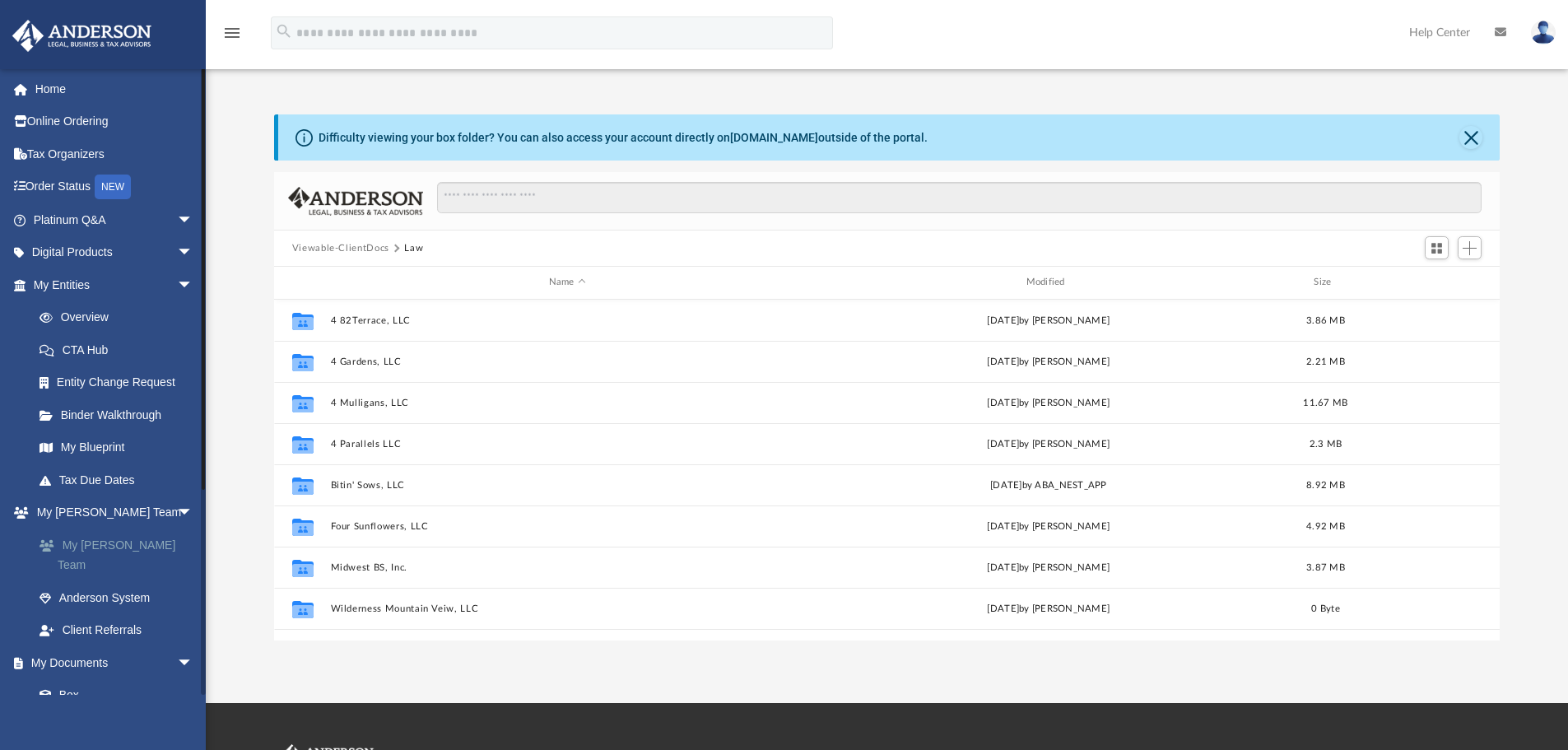
click at [140, 549] on link "My [PERSON_NAME] Team" at bounding box center [121, 555] width 195 height 53
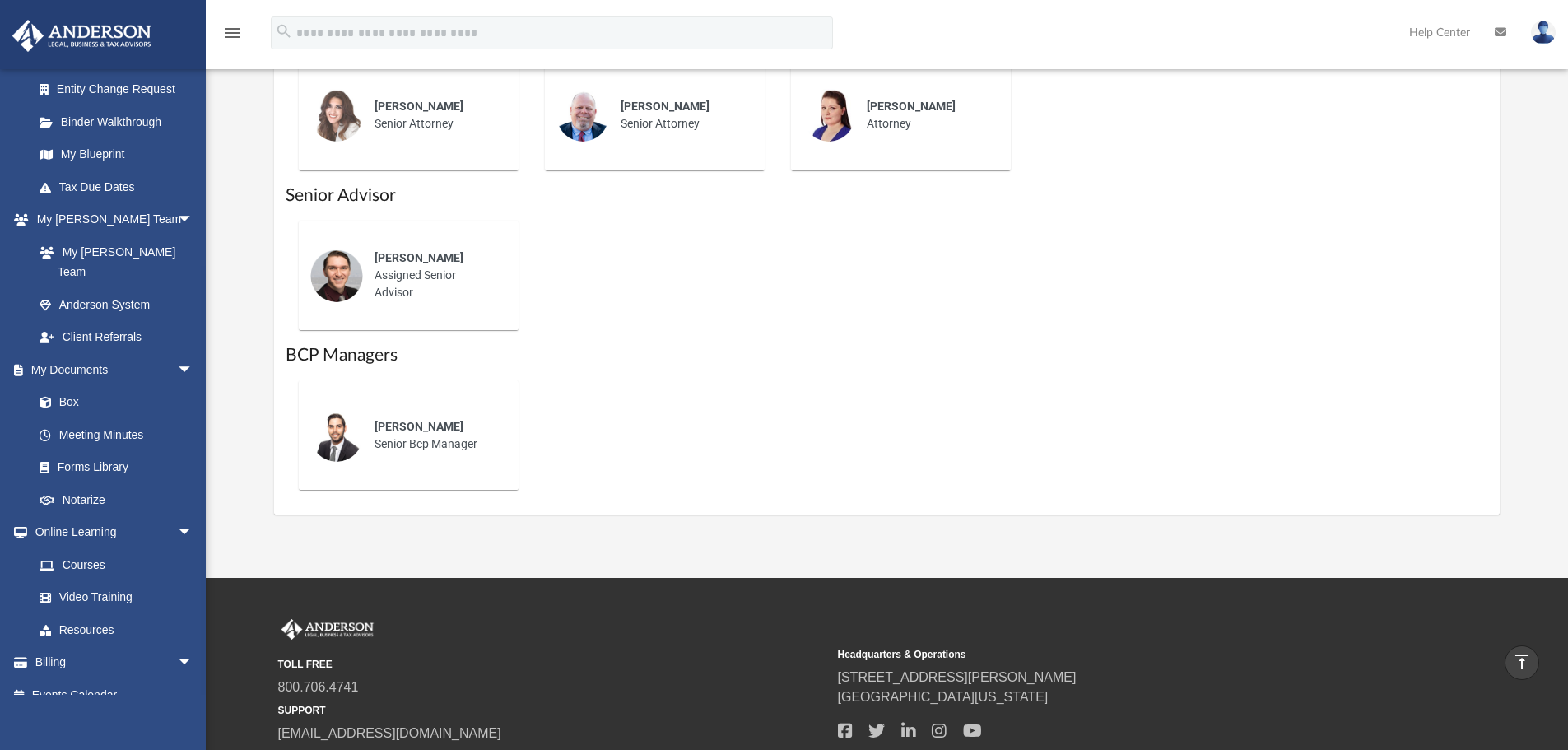
scroll to position [1126, 0]
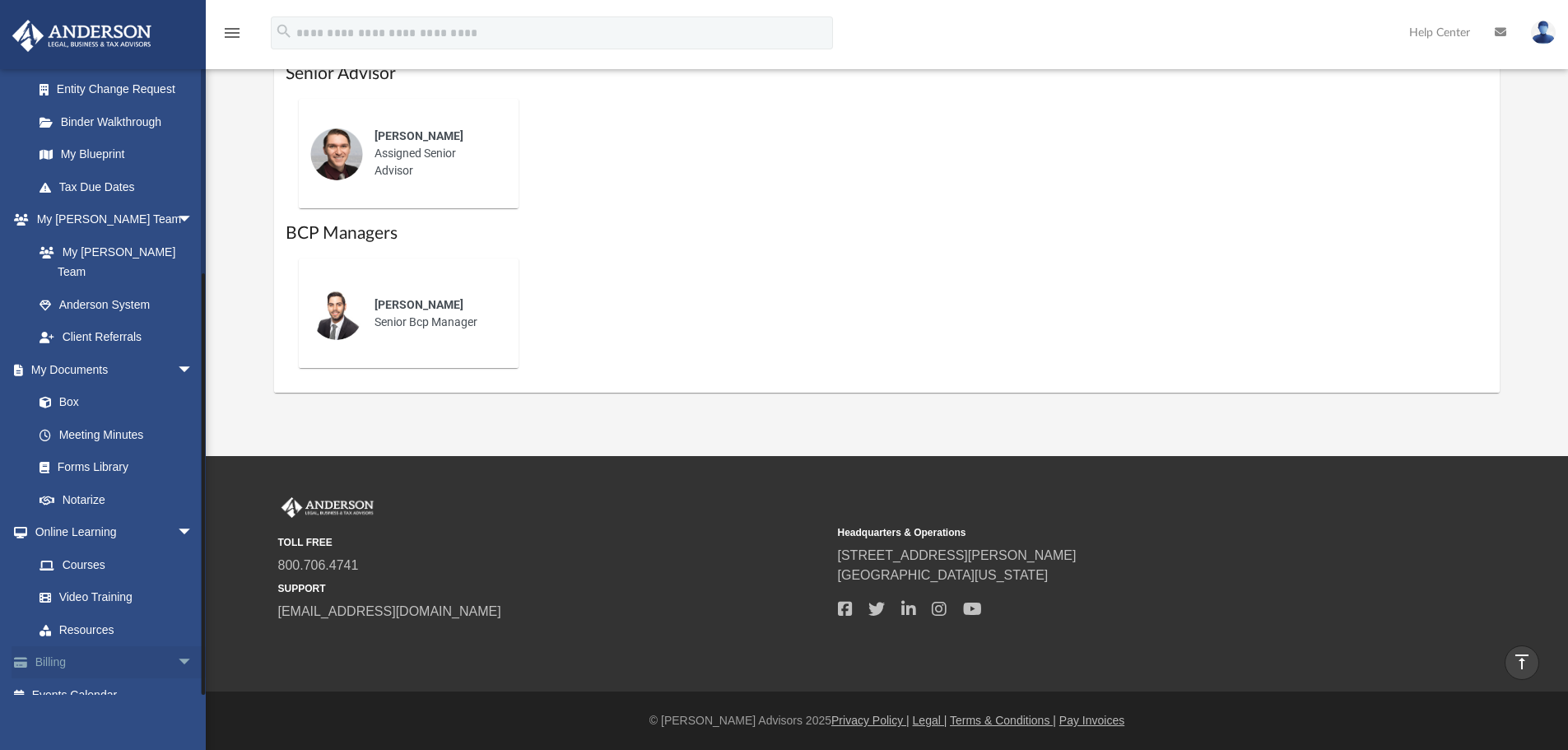
click at [58, 646] on link "Billing arrow_drop_down" at bounding box center [115, 663] width 206 height 33
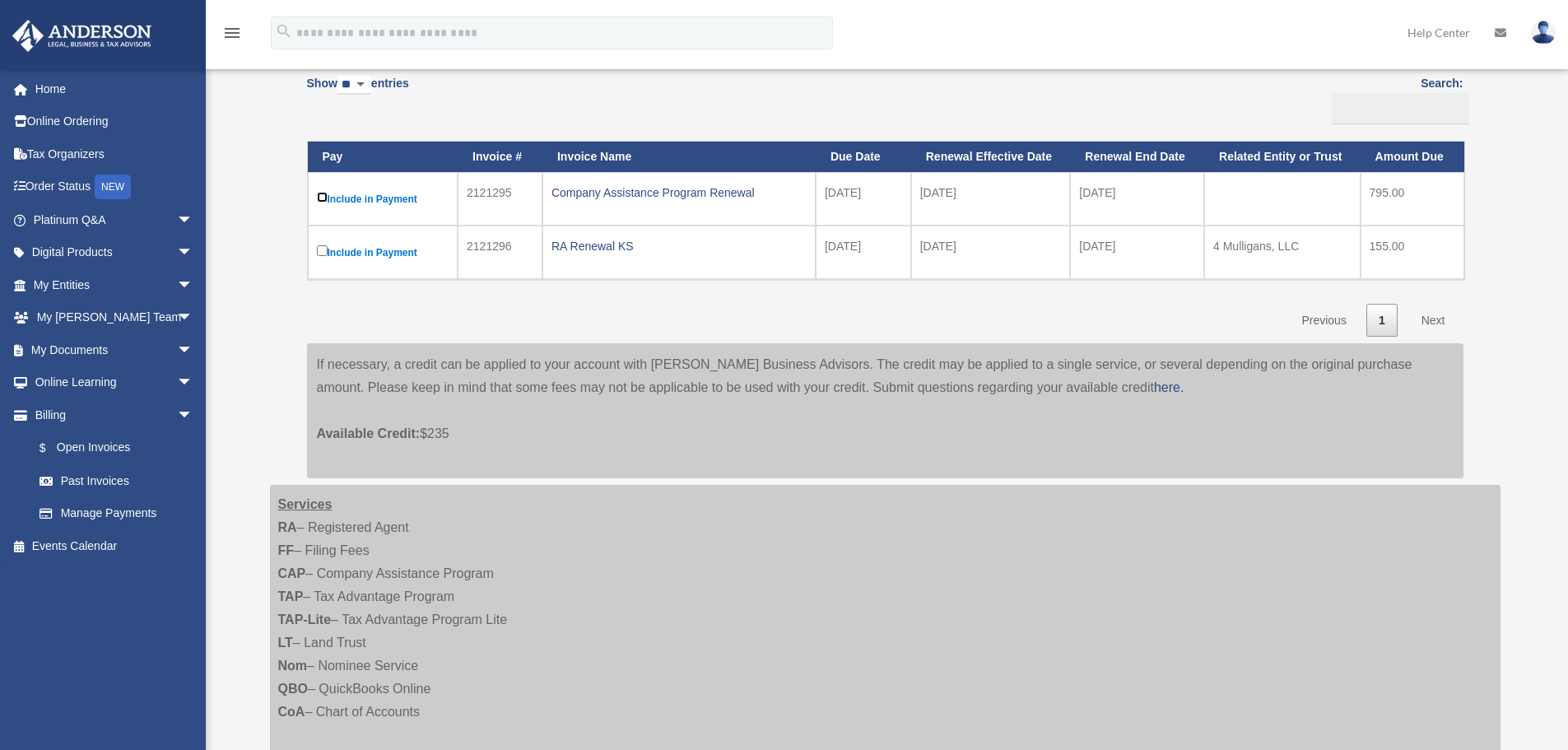
scroll to position [82, 0]
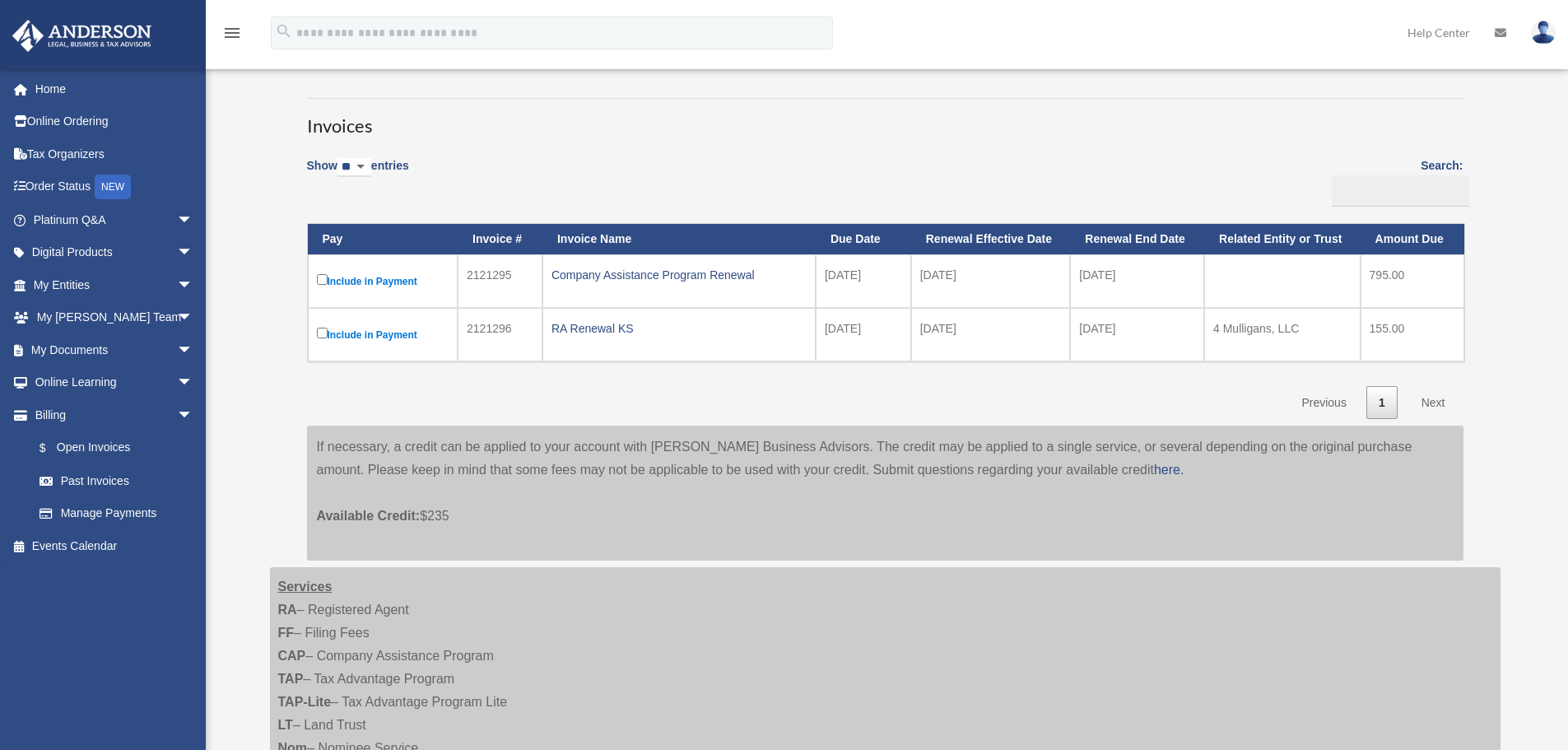
click at [878, 527] on p "Available Credit: $235" at bounding box center [885, 505] width 1137 height 46
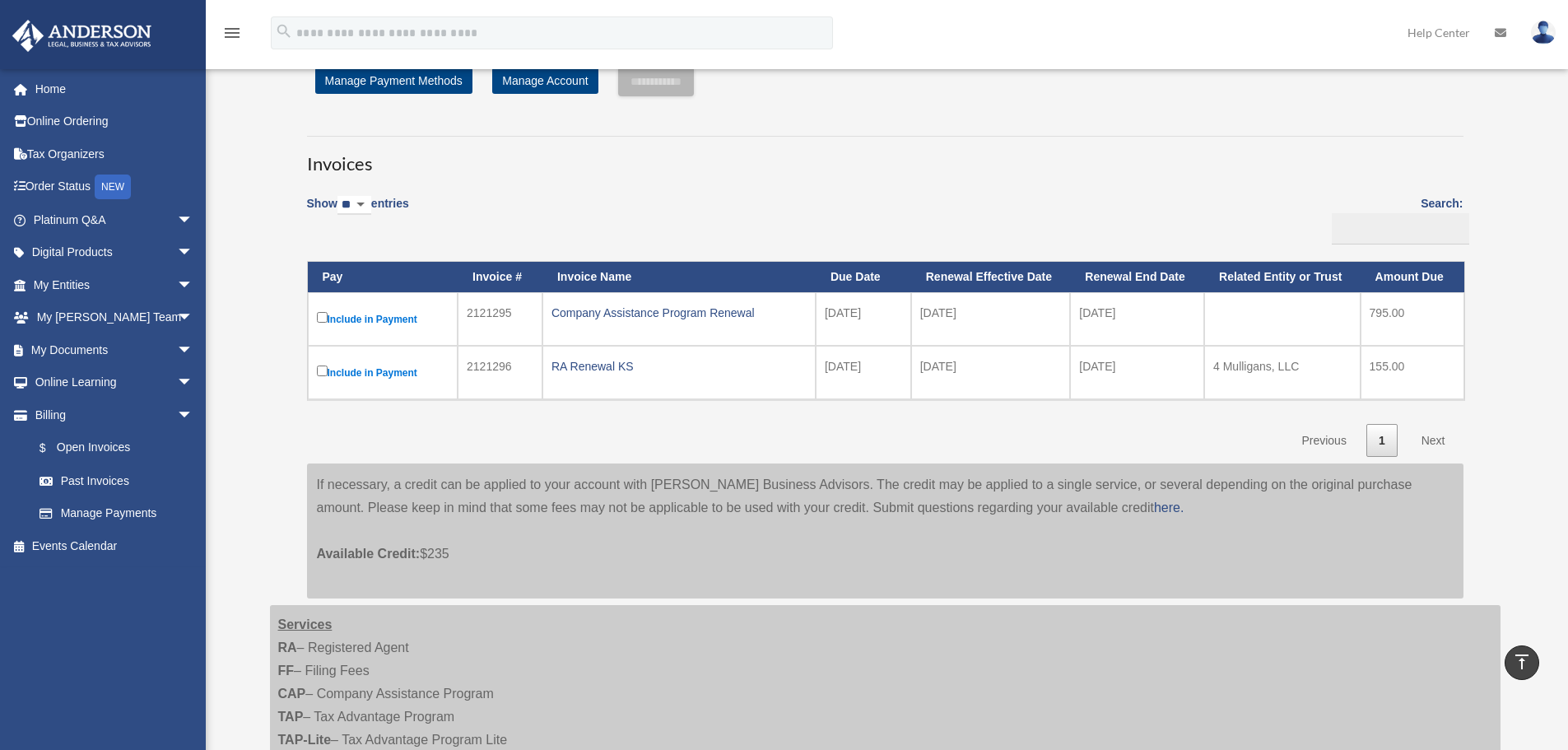
scroll to position [0, 0]
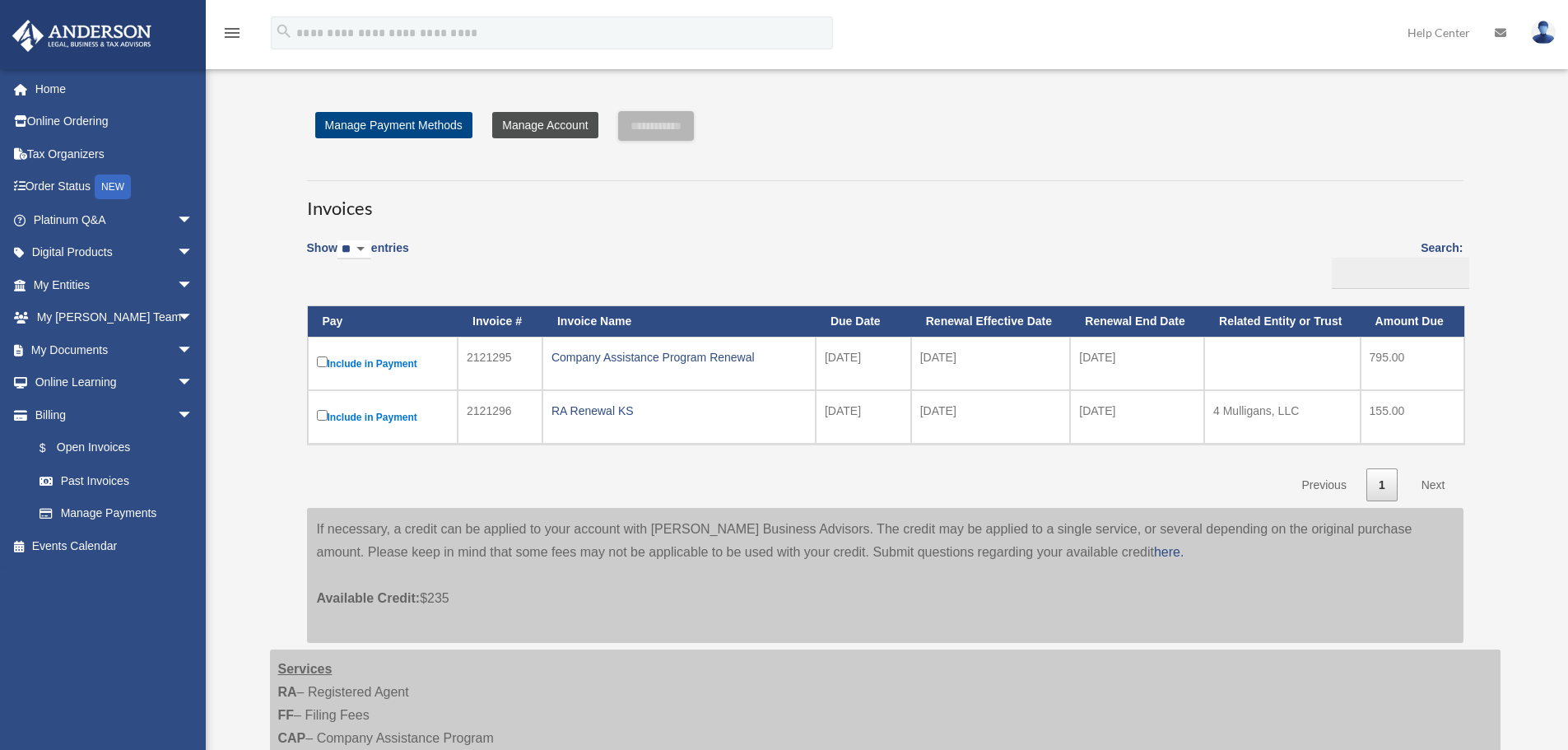
click at [549, 123] on link "Manage Account" at bounding box center [545, 125] width 105 height 26
click at [177, 283] on span "arrow_drop_down" at bounding box center [193, 285] width 33 height 34
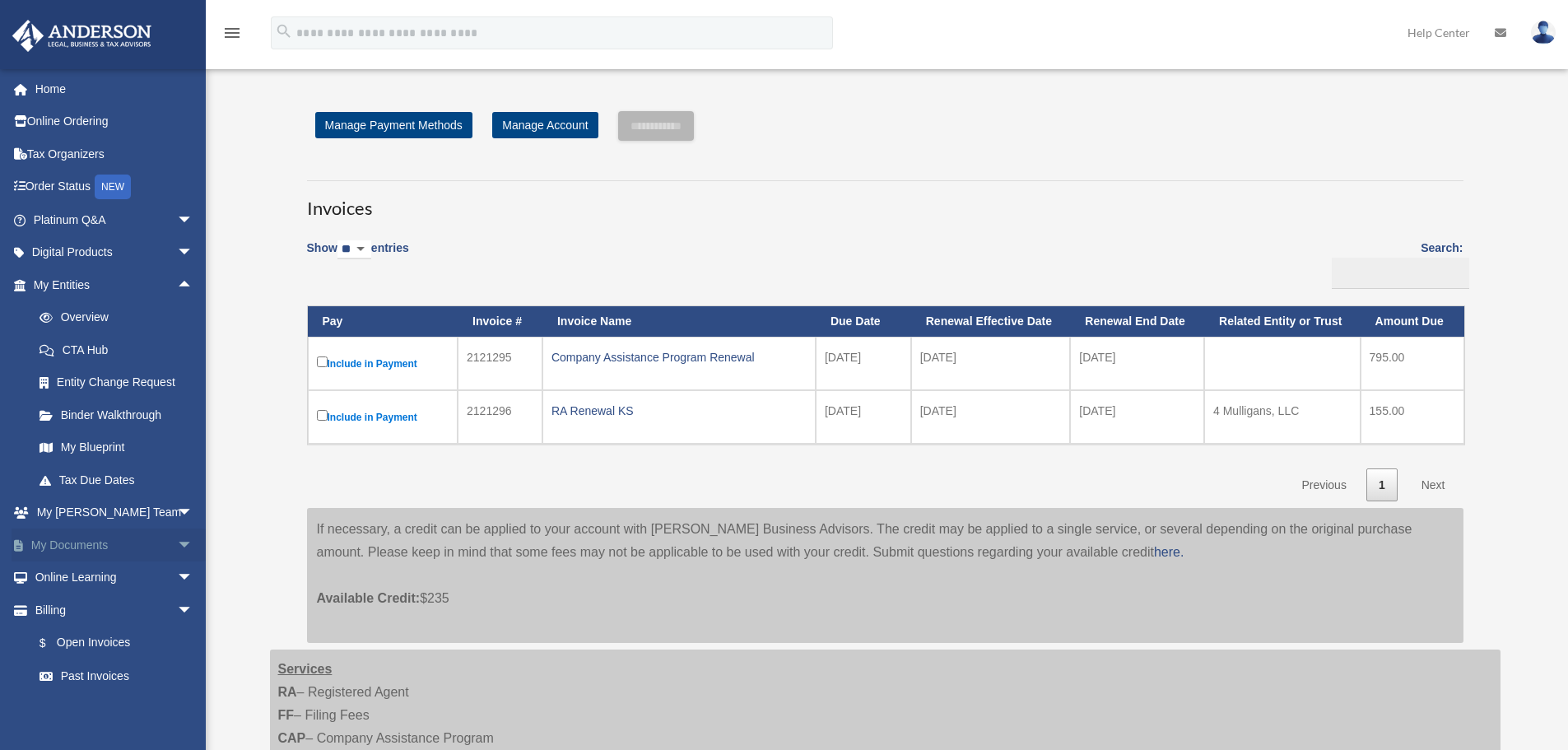
click at [177, 546] on span "arrow_drop_down" at bounding box center [193, 545] width 33 height 34
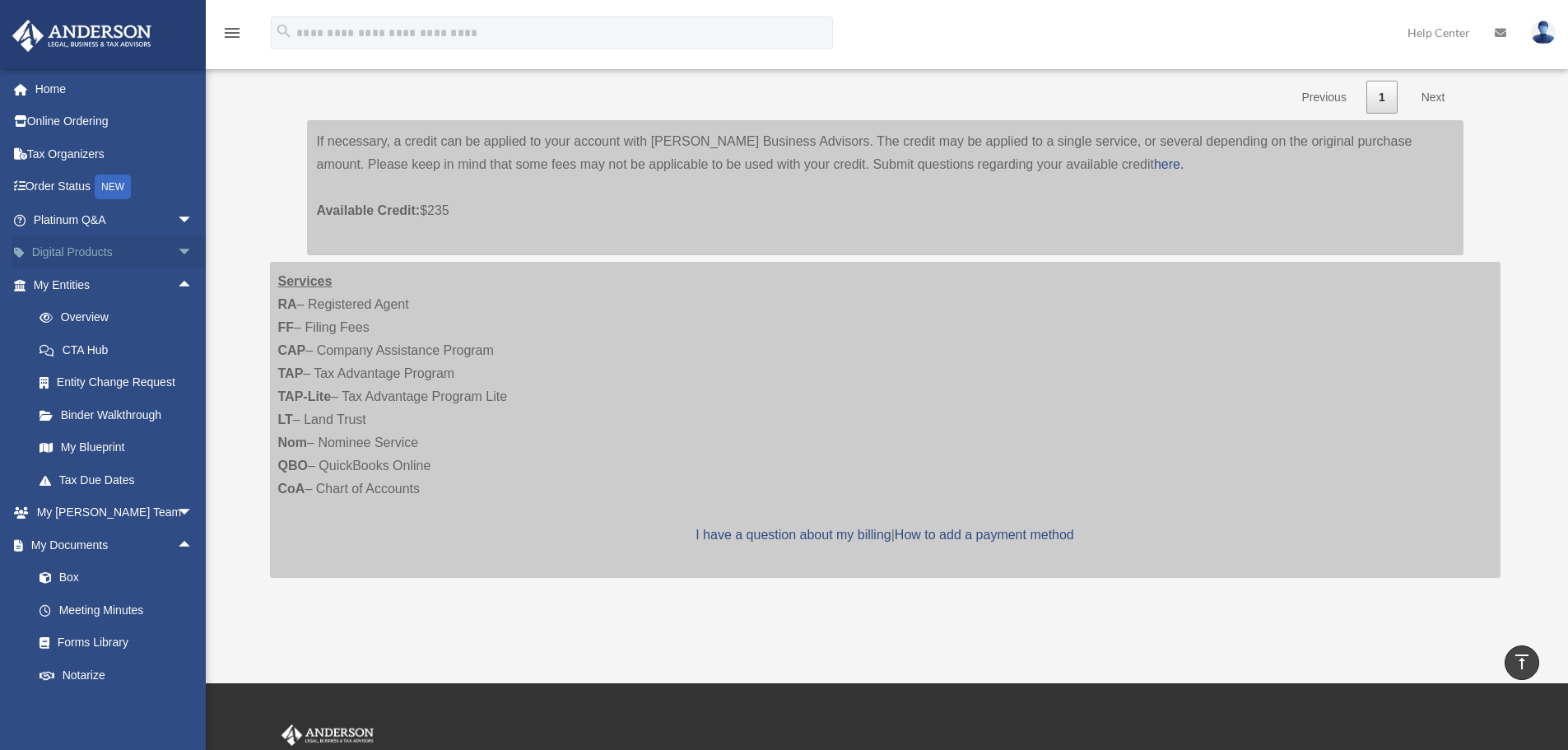
scroll to position [247, 0]
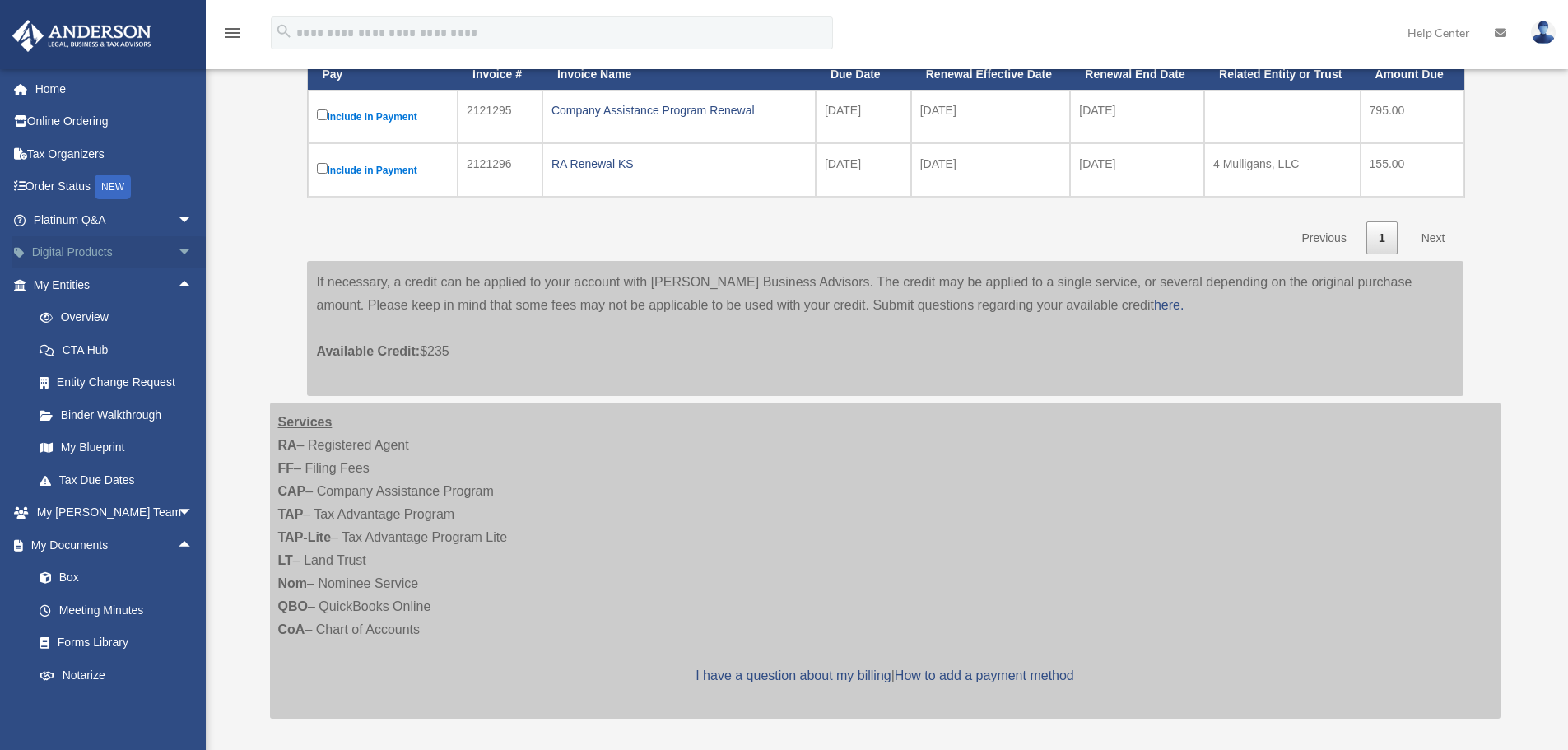
click at [97, 250] on link "Digital Products arrow_drop_down" at bounding box center [115, 252] width 206 height 33
click at [177, 248] on span "arrow_drop_down" at bounding box center [193, 253] width 33 height 34
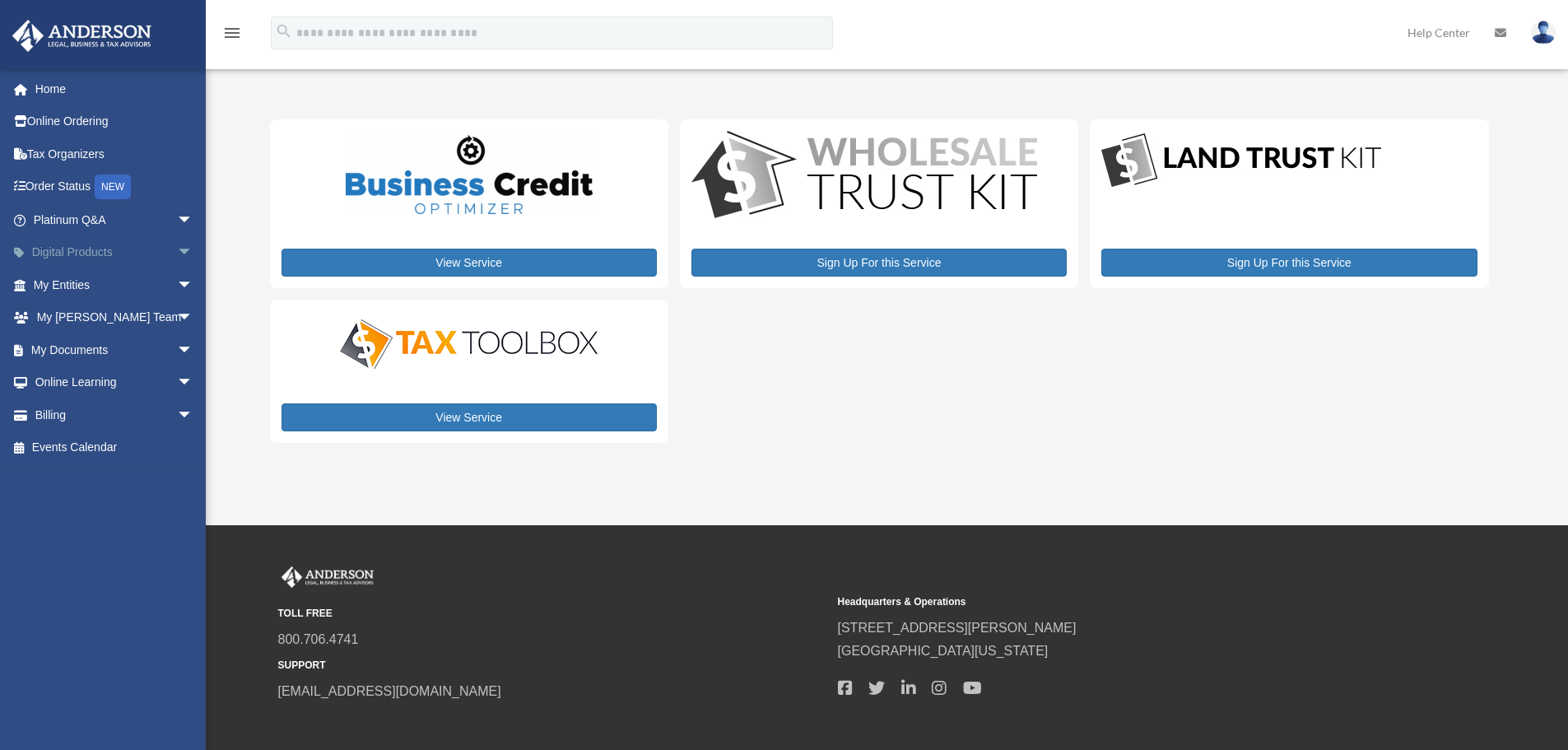
click at [177, 248] on span "arrow_drop_down" at bounding box center [193, 253] width 33 height 34
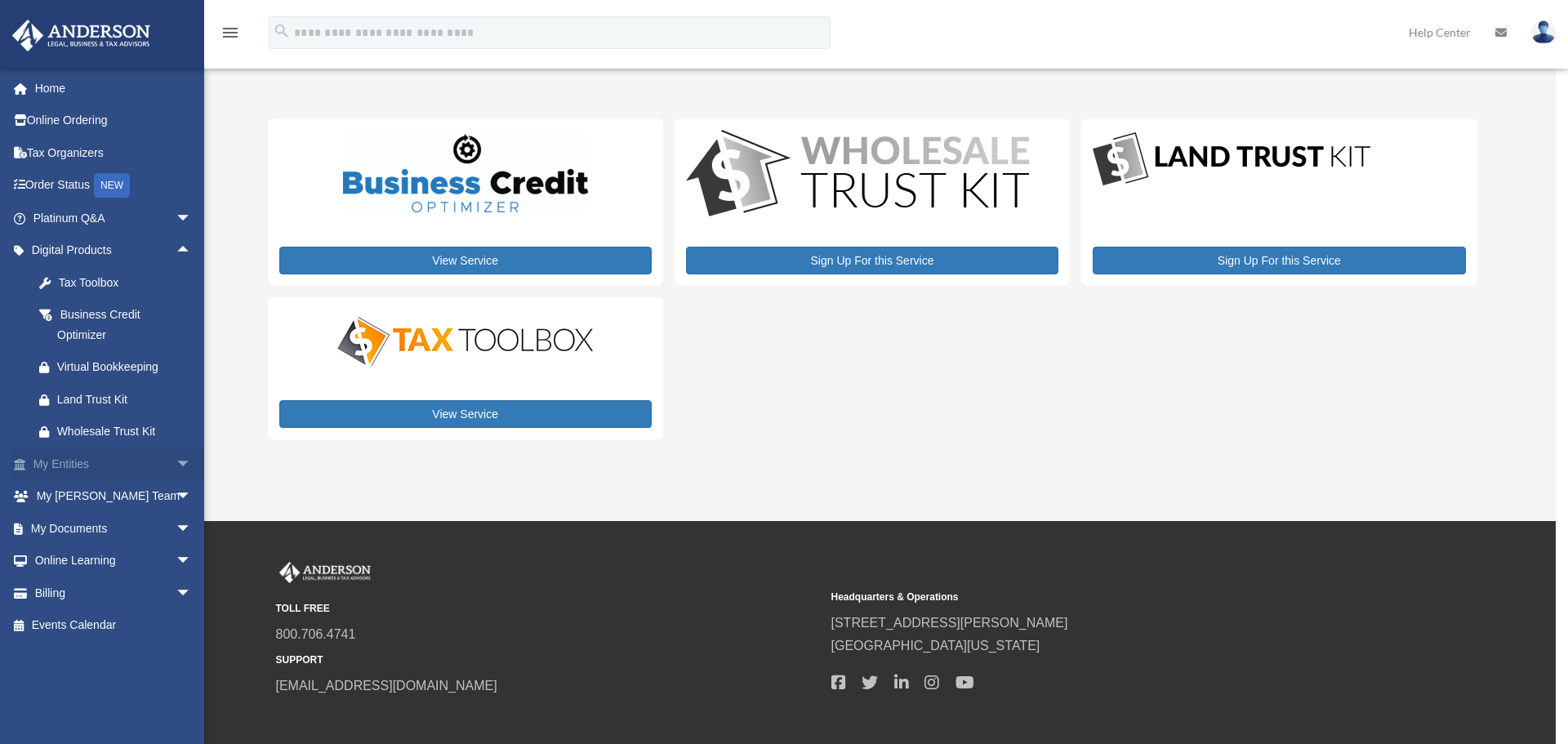
click at [175, 461] on span "arrow_drop_down" at bounding box center [191, 464] width 33 height 34
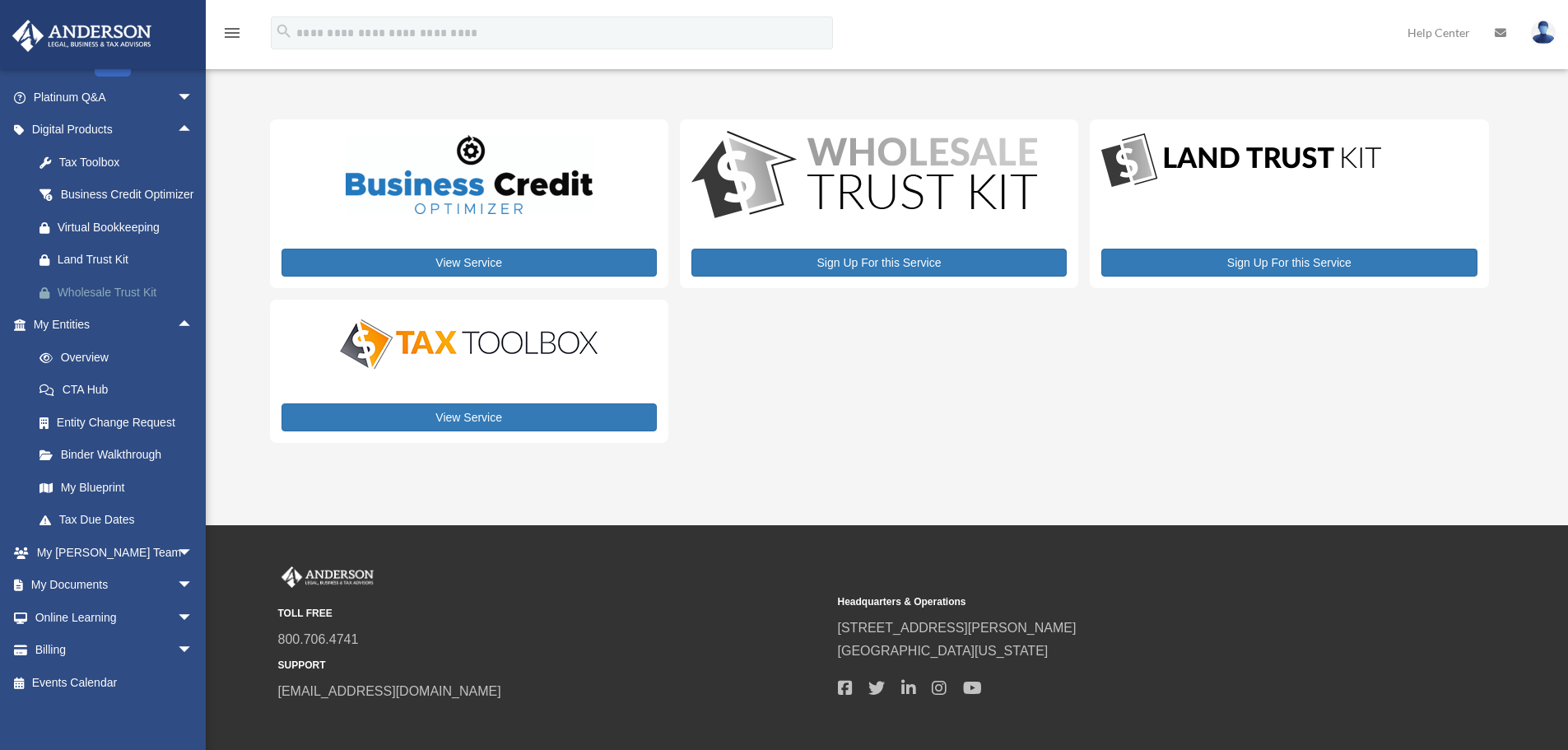
scroll to position [150, 0]
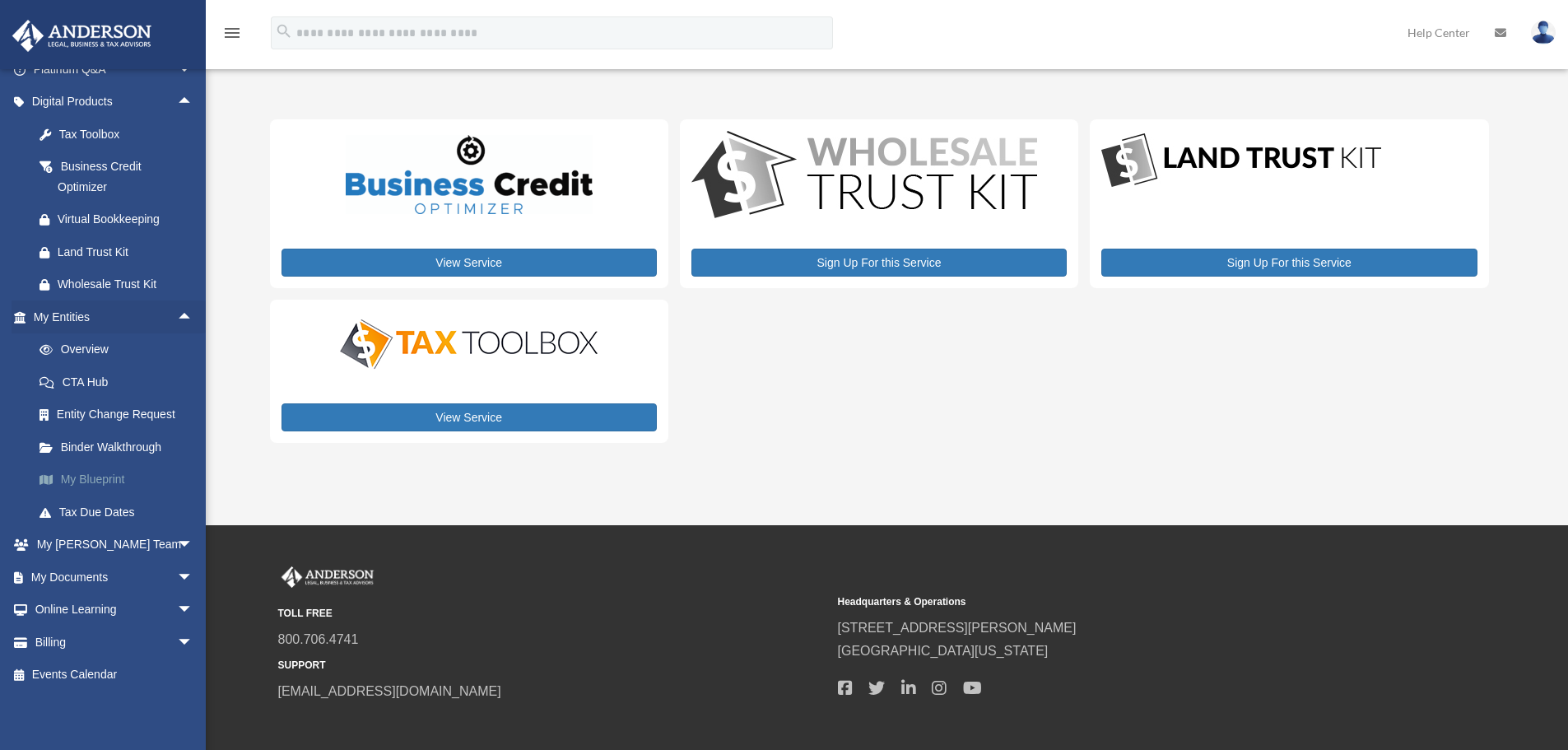
click at [100, 478] on link "My Blueprint" at bounding box center [121, 480] width 195 height 33
